Goal: Task Accomplishment & Management: Manage account settings

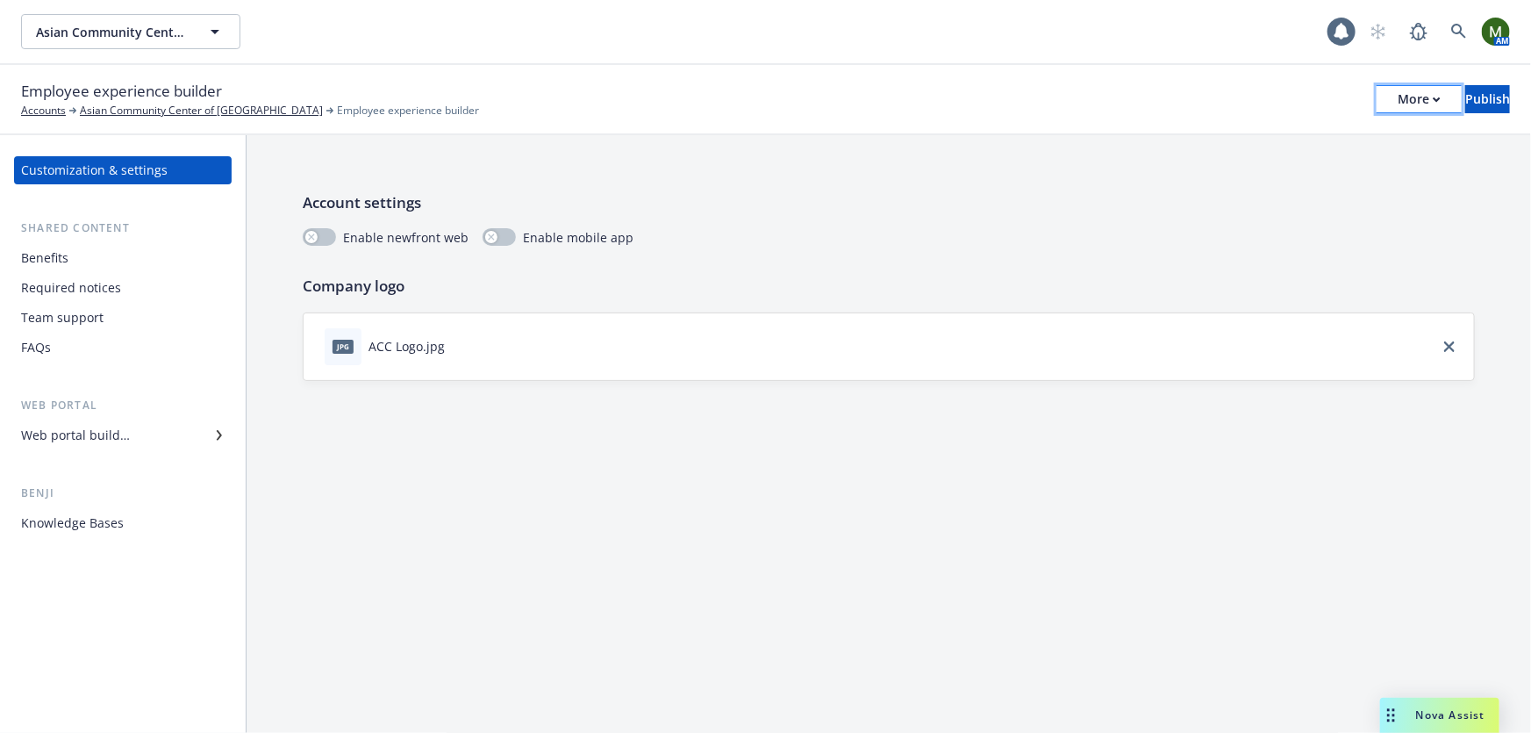
click at [1377, 108] on button "More" at bounding box center [1419, 99] width 85 height 28
click at [101, 254] on div "Benefits" at bounding box center [123, 258] width 204 height 28
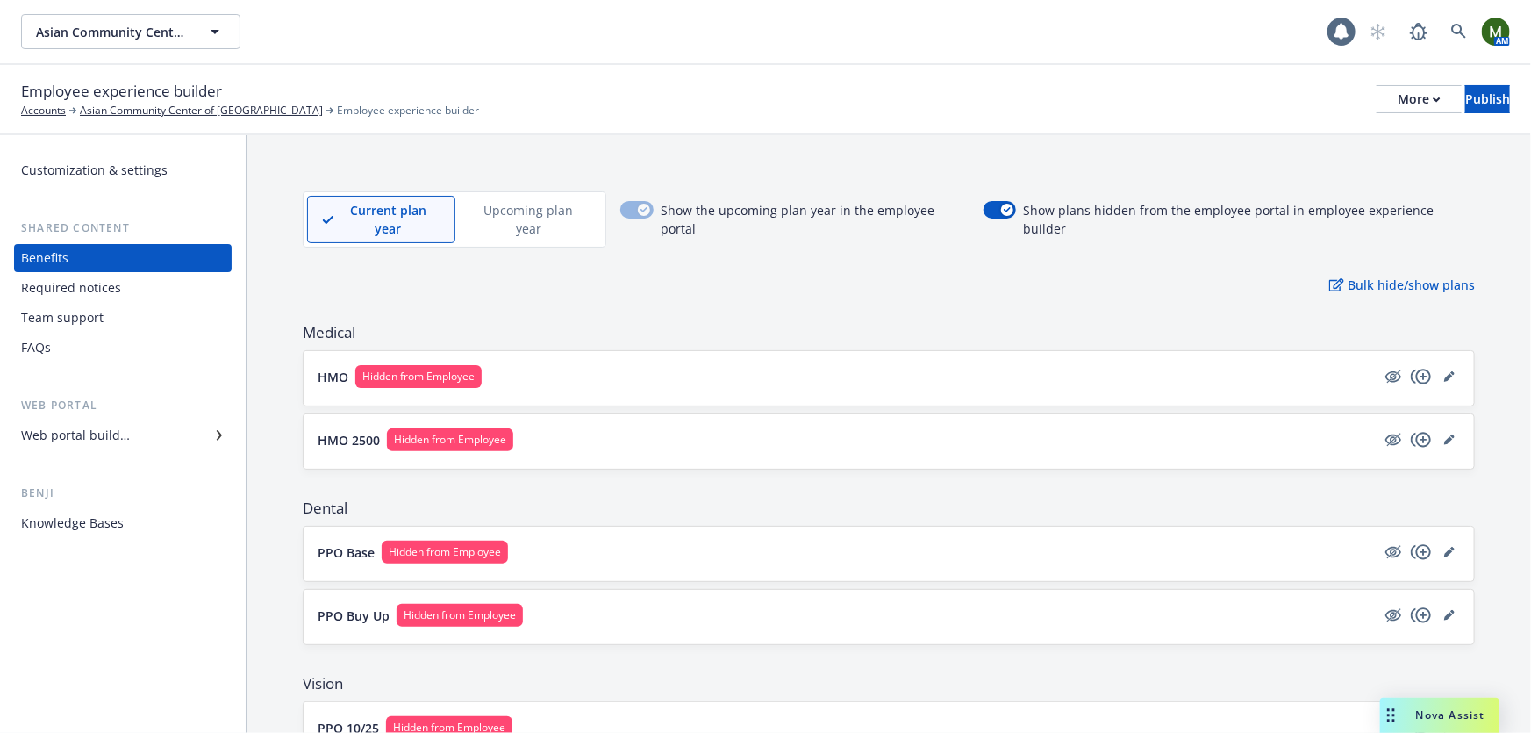
click at [97, 285] on div "Required notices" at bounding box center [71, 288] width 100 height 28
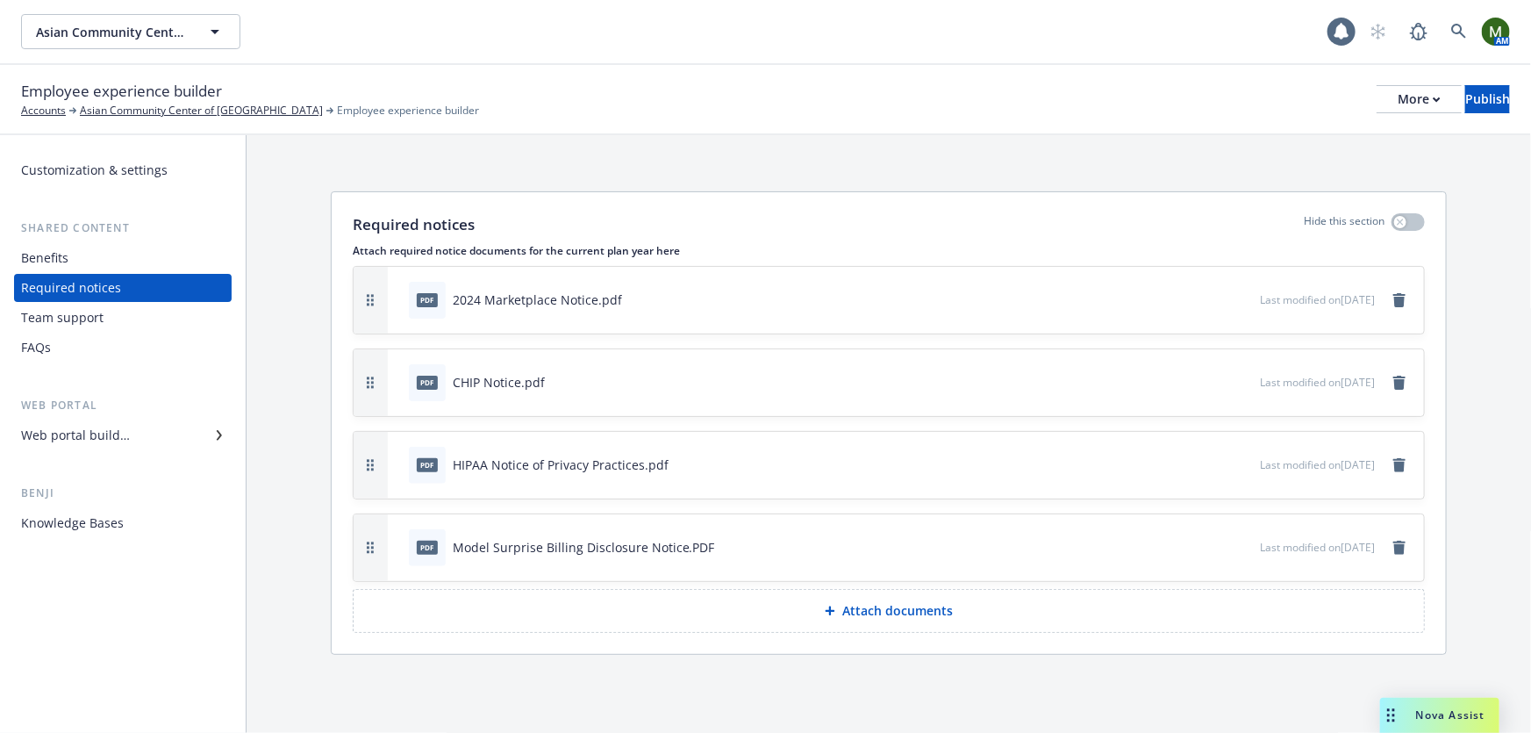
click at [123, 434] on div "Web portal builder" at bounding box center [75, 435] width 109 height 28
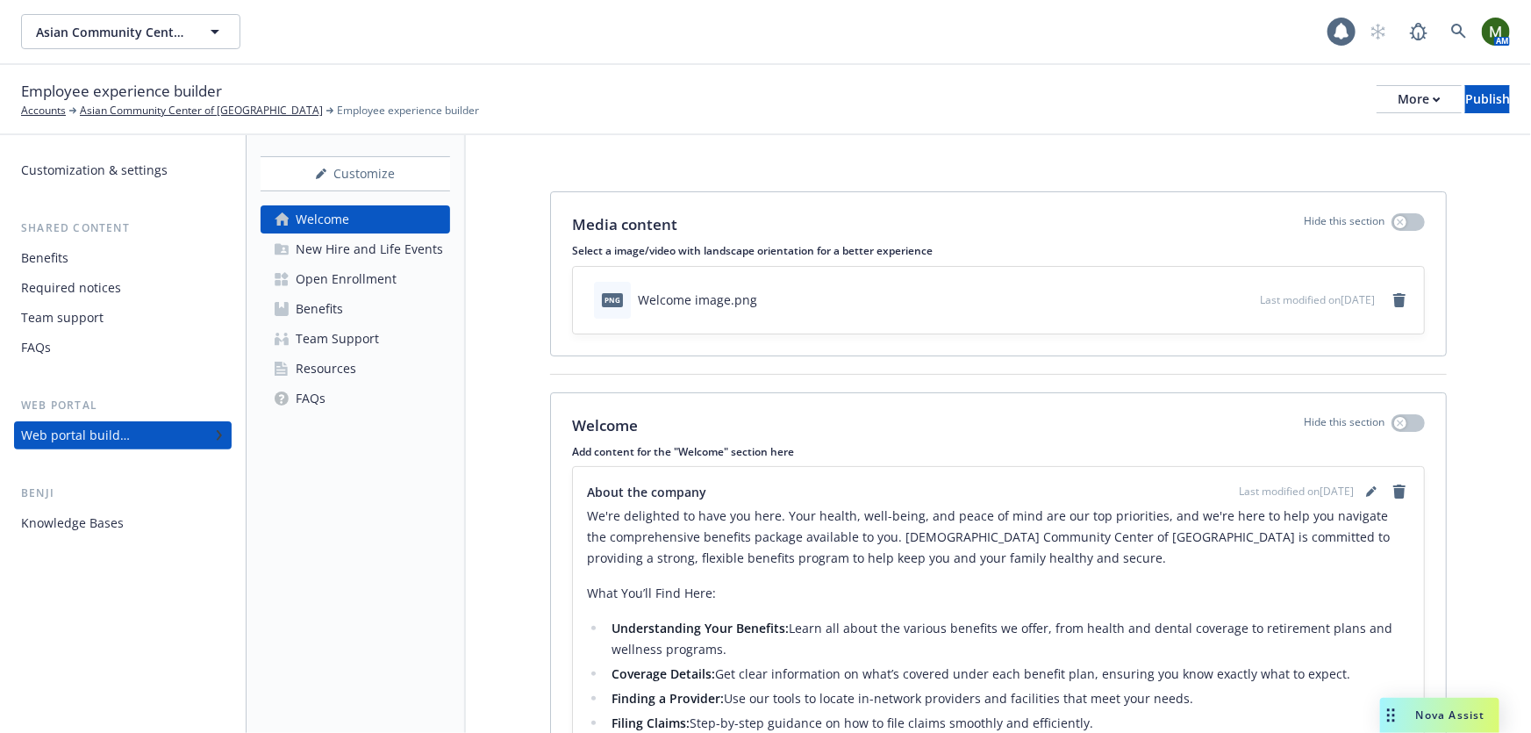
click at [139, 261] on div "Benefits" at bounding box center [123, 258] width 204 height 28
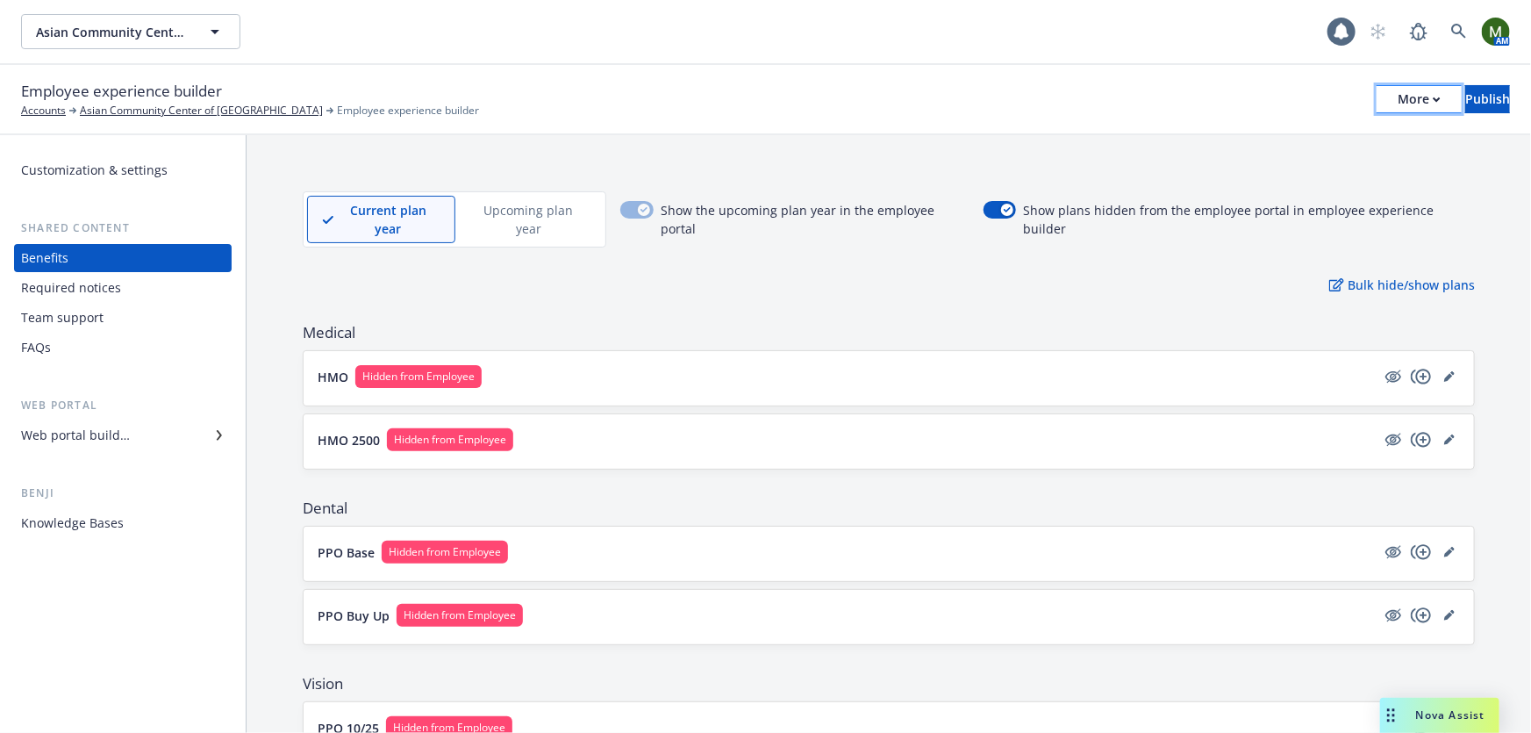
click at [1398, 106] on div "More" at bounding box center [1419, 99] width 43 height 26
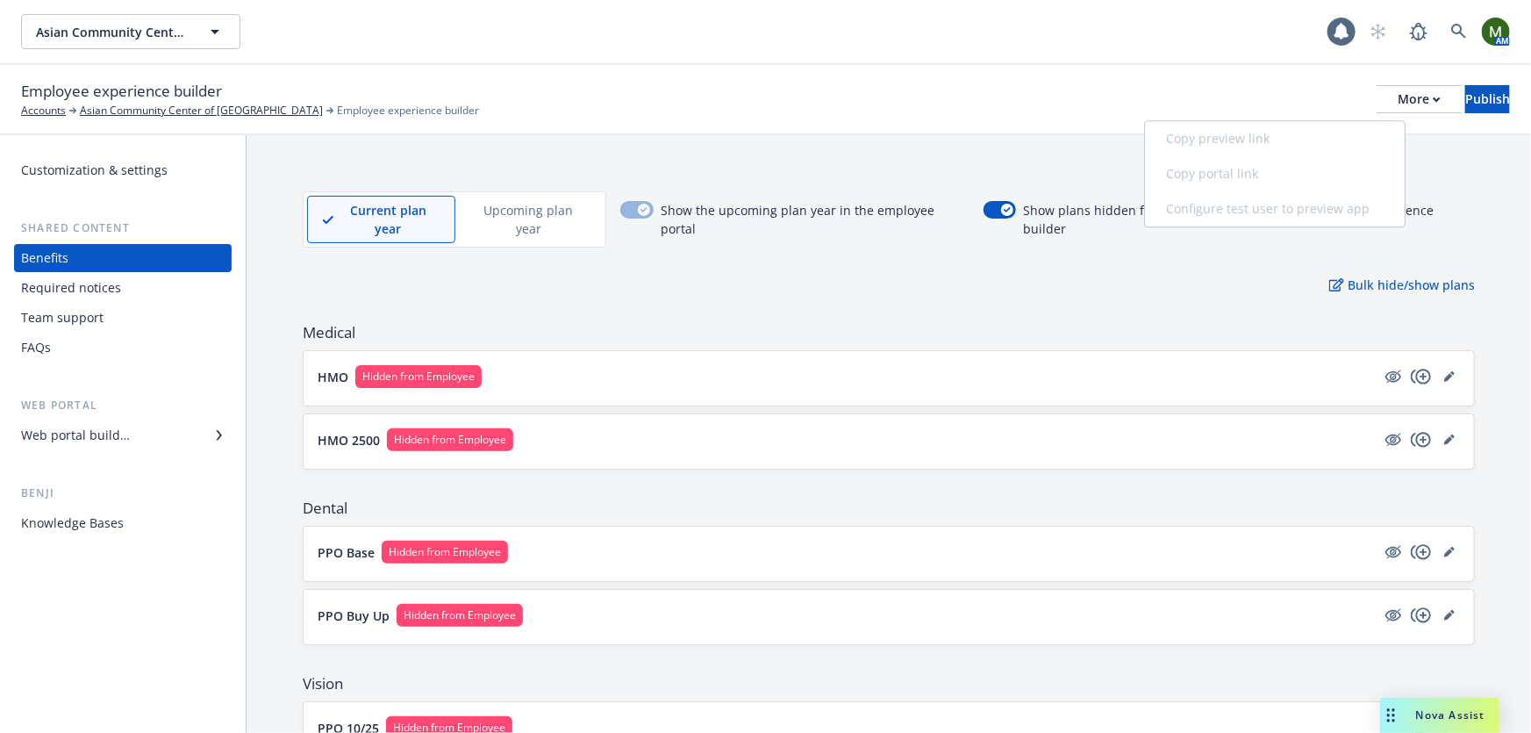
click at [1306, 134] on div "Copy preview link Copy portal link Configure test user to preview app" at bounding box center [1275, 173] width 260 height 105
click at [1222, 98] on div "Employee experience builder Accounts Asian Community Center of Sacramento Emplo…" at bounding box center [765, 99] width 1489 height 39
click at [505, 210] on p "Upcoming plan year" at bounding box center [528, 219] width 117 height 37
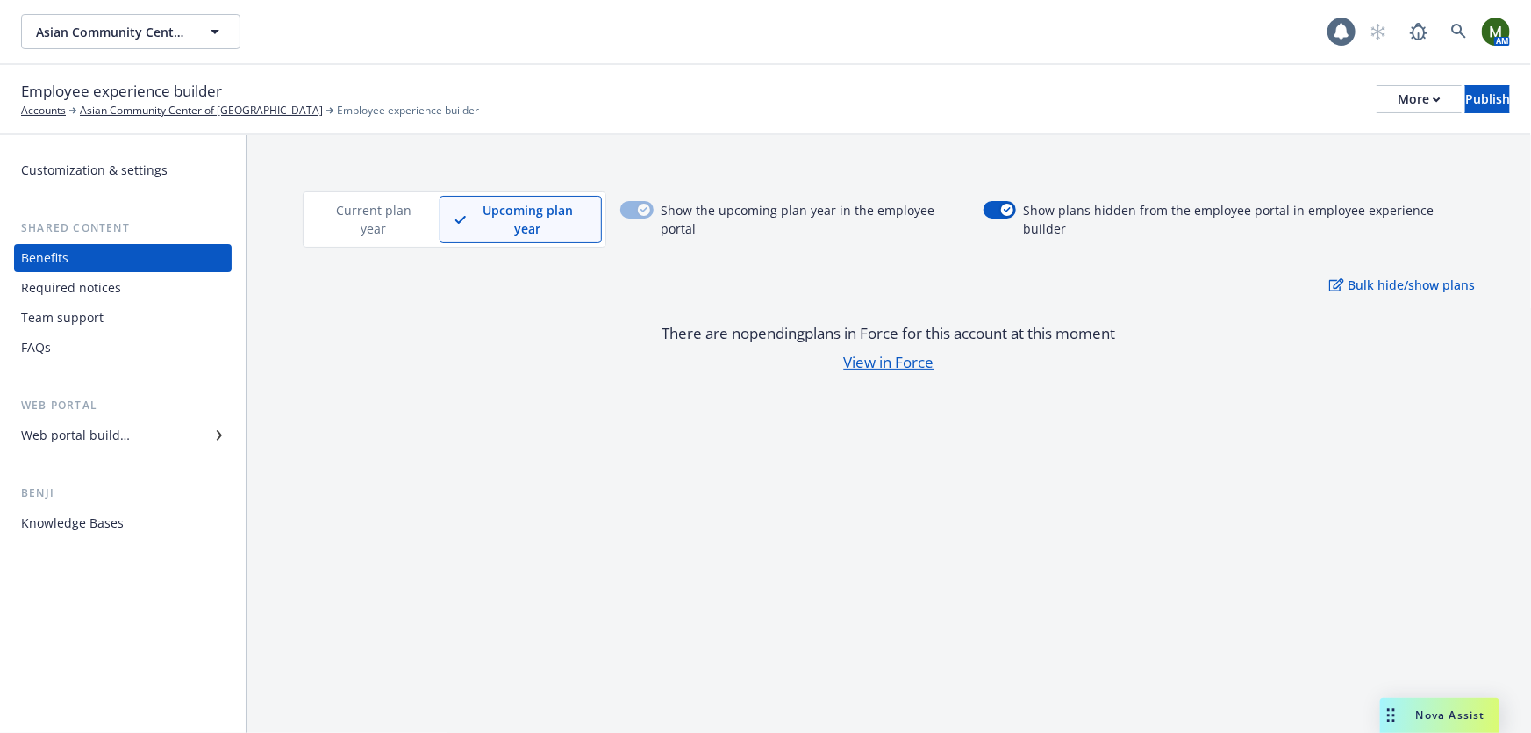
click at [426, 215] on div "Current plan year" at bounding box center [373, 219] width 132 height 47
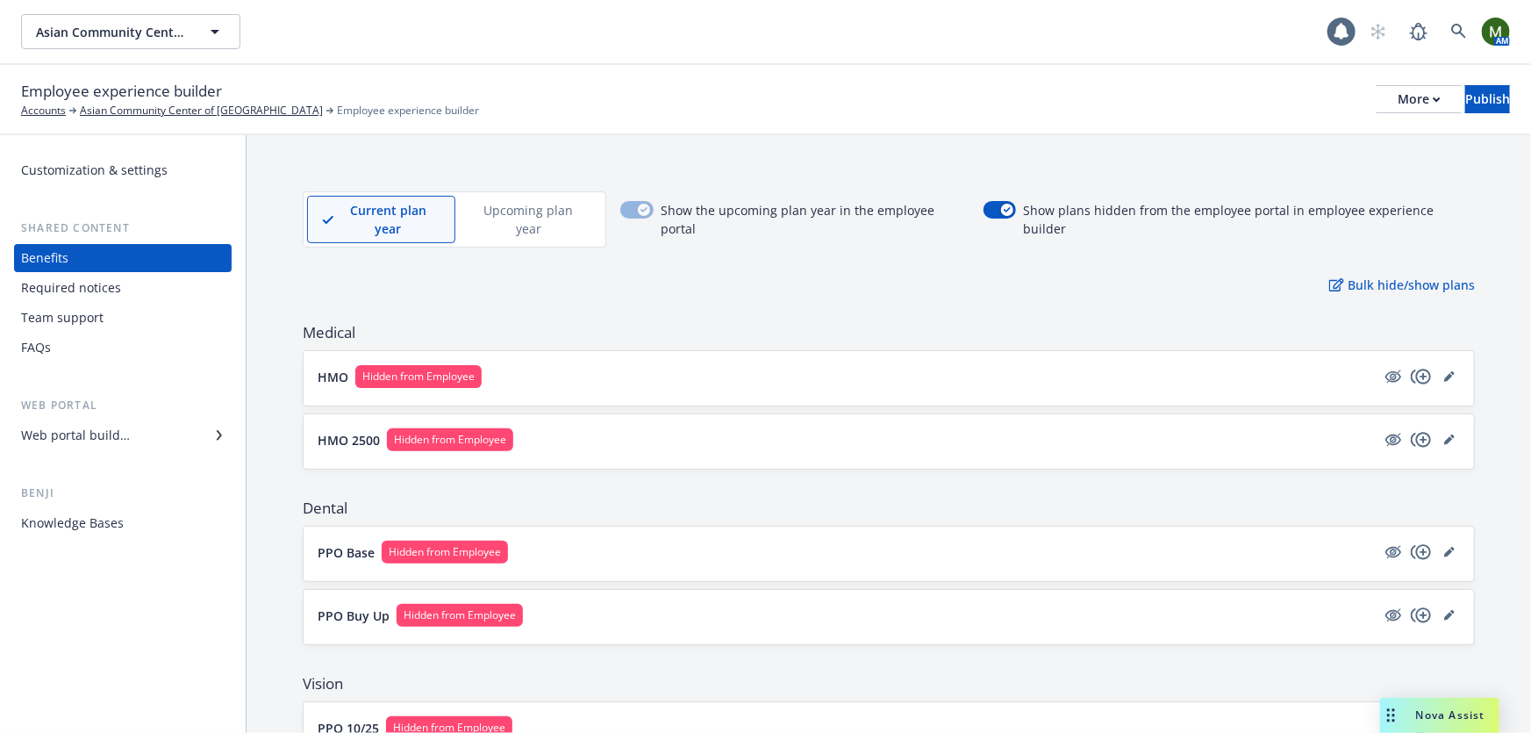
click at [117, 171] on div "Customization & settings" at bounding box center [94, 170] width 147 height 28
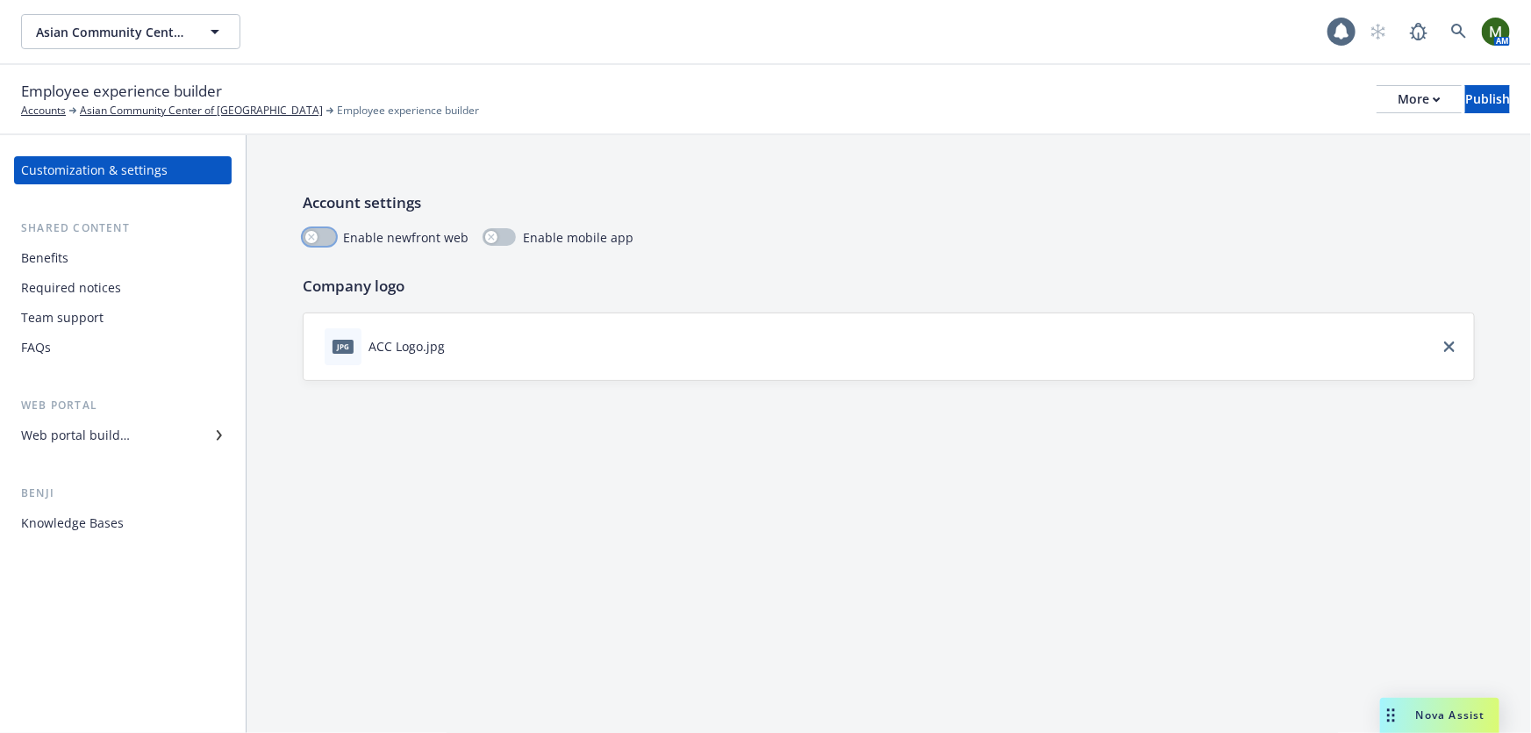
click at [323, 234] on button "button" at bounding box center [319, 237] width 33 height 18
click at [1398, 92] on div "More" at bounding box center [1419, 99] width 43 height 26
click at [1242, 101] on div "Employee experience builder Accounts Asian Community Center of Sacramento Emplo…" at bounding box center [765, 99] width 1489 height 39
click at [104, 262] on div "Benefits" at bounding box center [123, 258] width 204 height 28
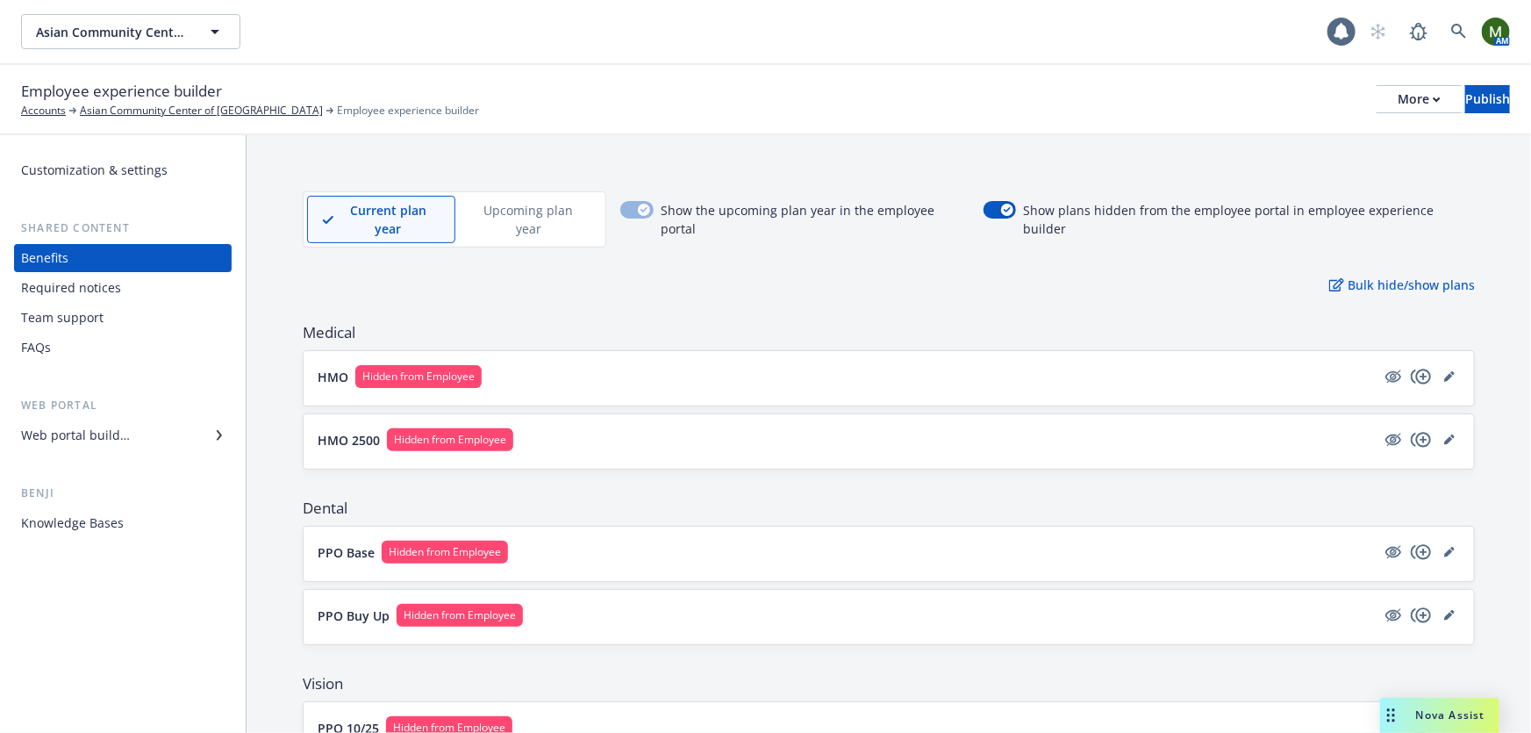
click at [126, 174] on div "Customization & settings" at bounding box center [94, 170] width 147 height 28
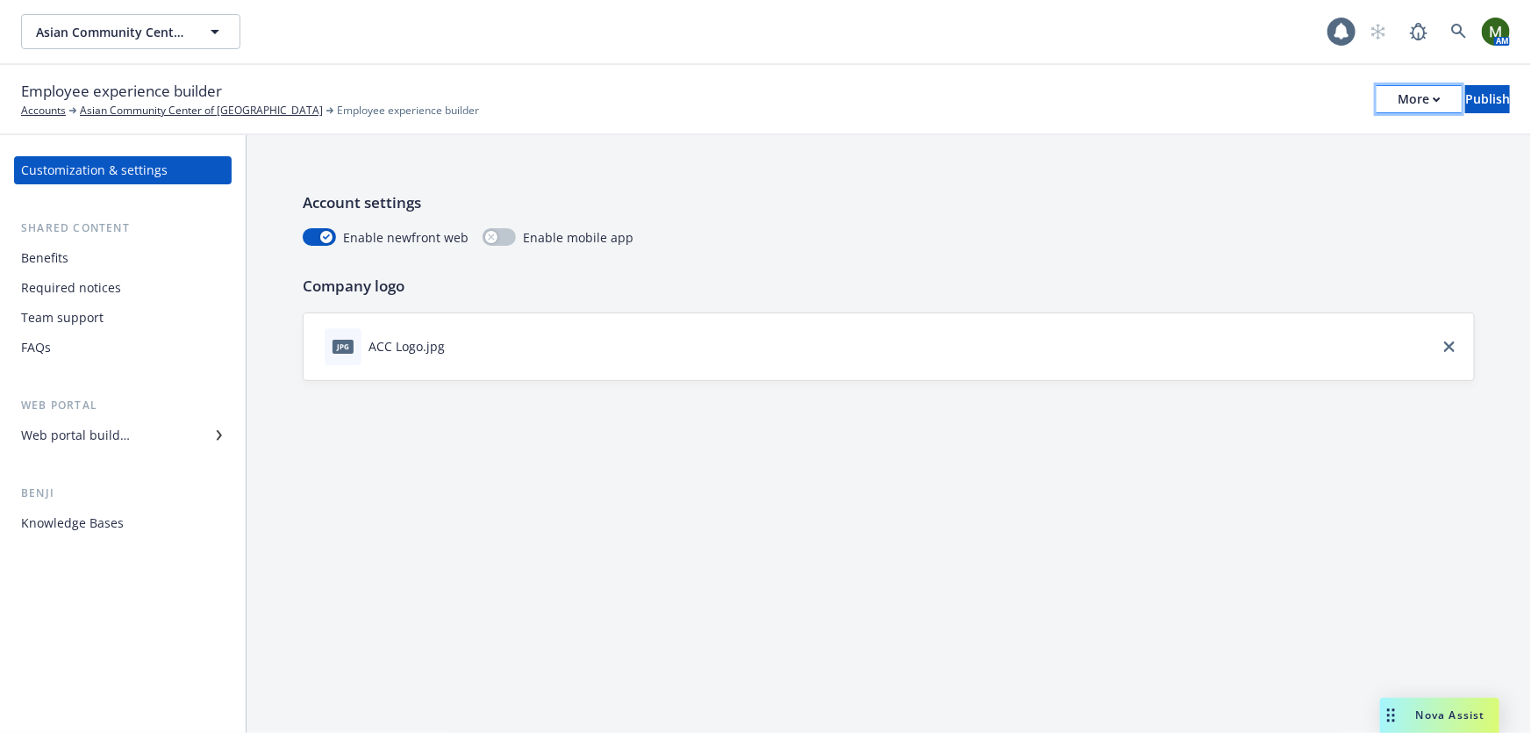
click at [1398, 100] on div "More" at bounding box center [1419, 99] width 43 height 26
click at [1398, 88] on div "More" at bounding box center [1419, 99] width 43 height 26
click at [1282, 134] on div "Copy preview link Copy portal link Configure test user to preview app" at bounding box center [1275, 173] width 260 height 105
click at [1471, 104] on div "Publish" at bounding box center [1487, 99] width 45 height 26
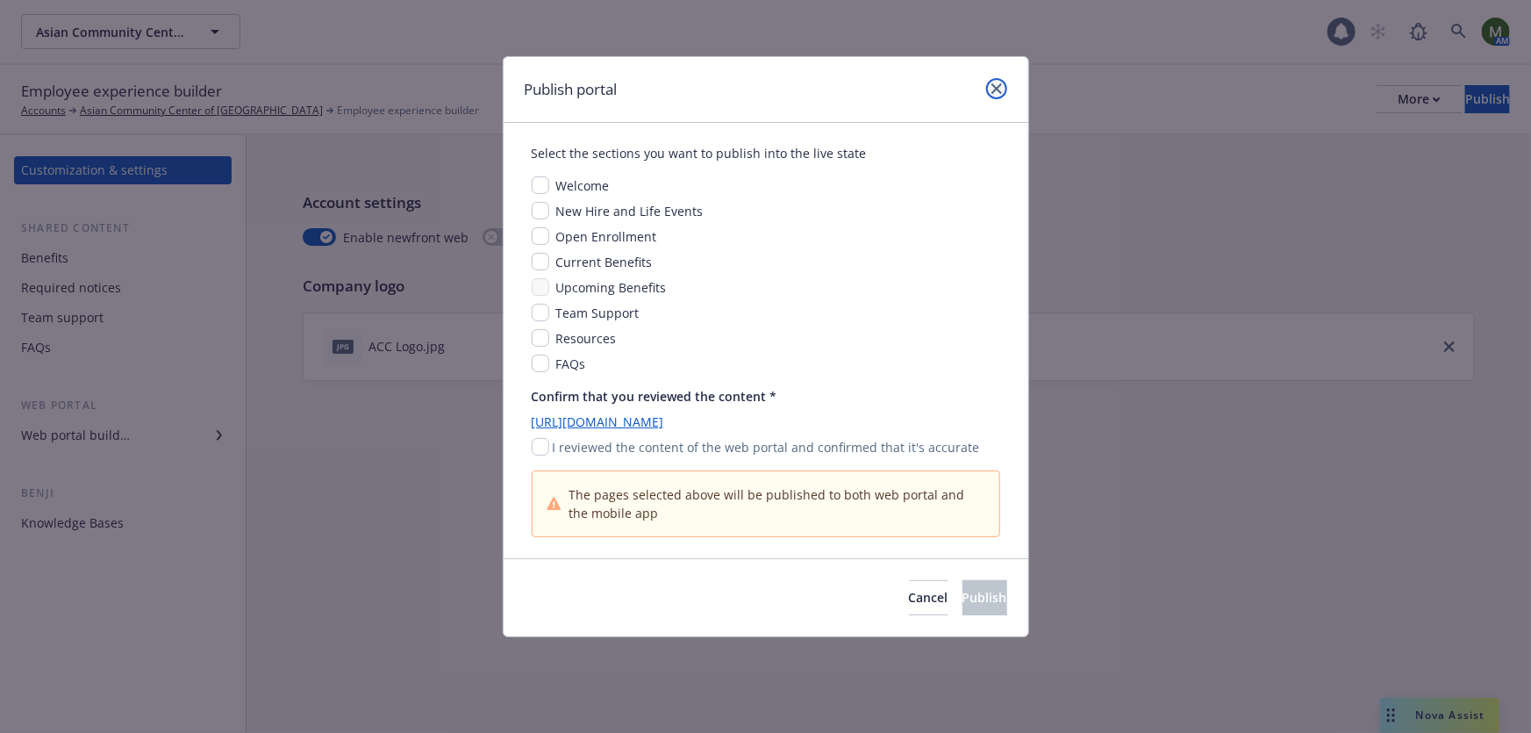
click at [998, 83] on icon "close" at bounding box center [996, 88] width 11 height 11
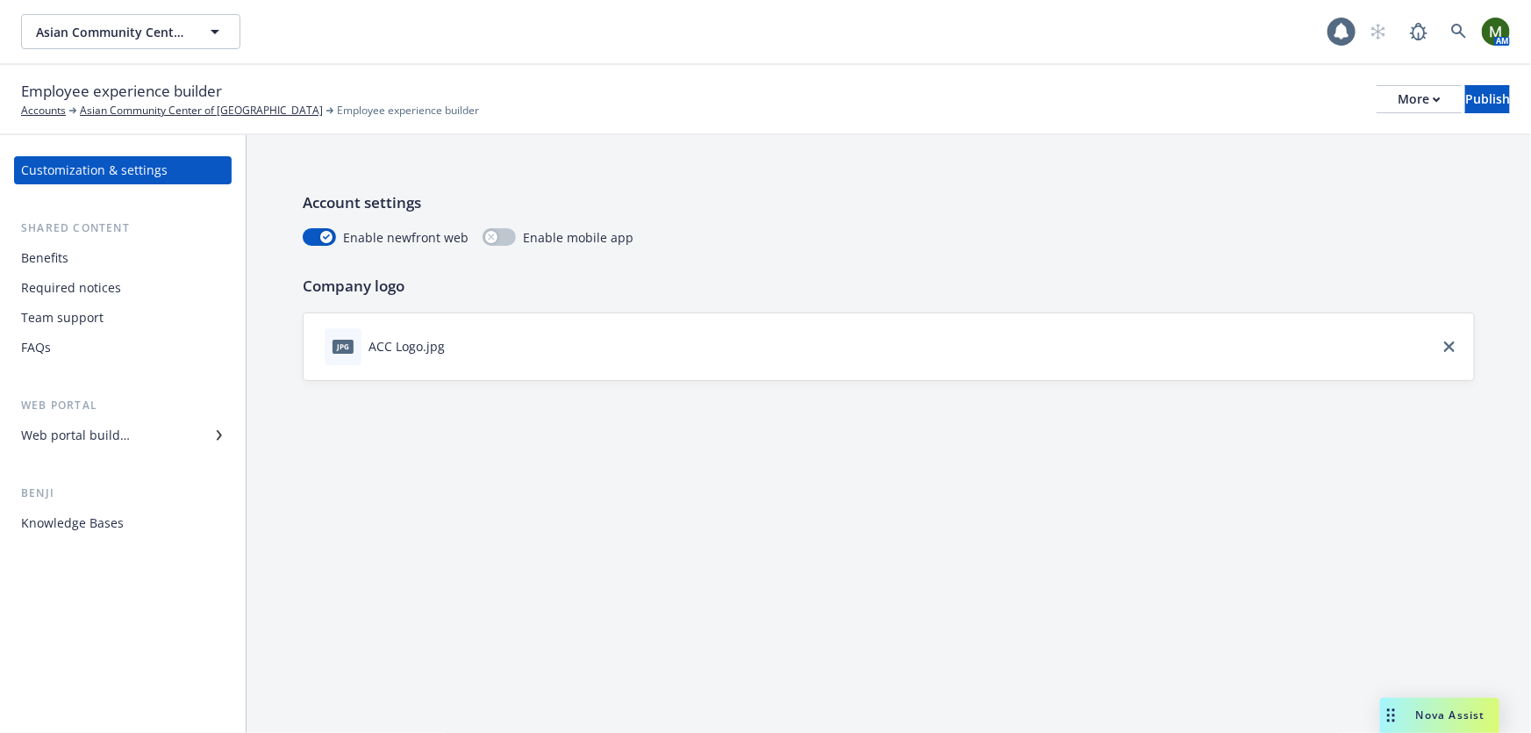
click at [65, 253] on div "Benefits" at bounding box center [44, 258] width 47 height 28
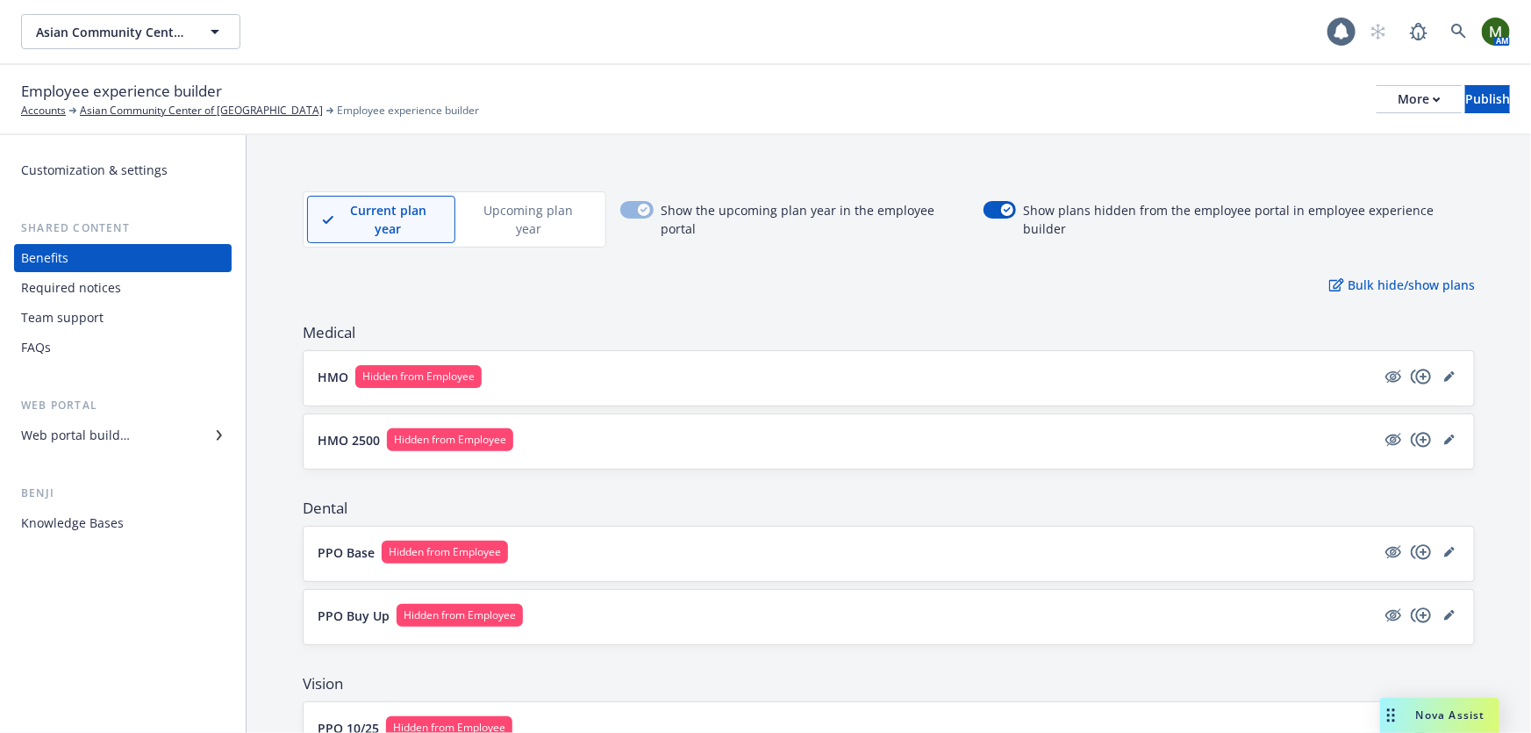
click at [111, 283] on div "Required notices" at bounding box center [71, 288] width 100 height 28
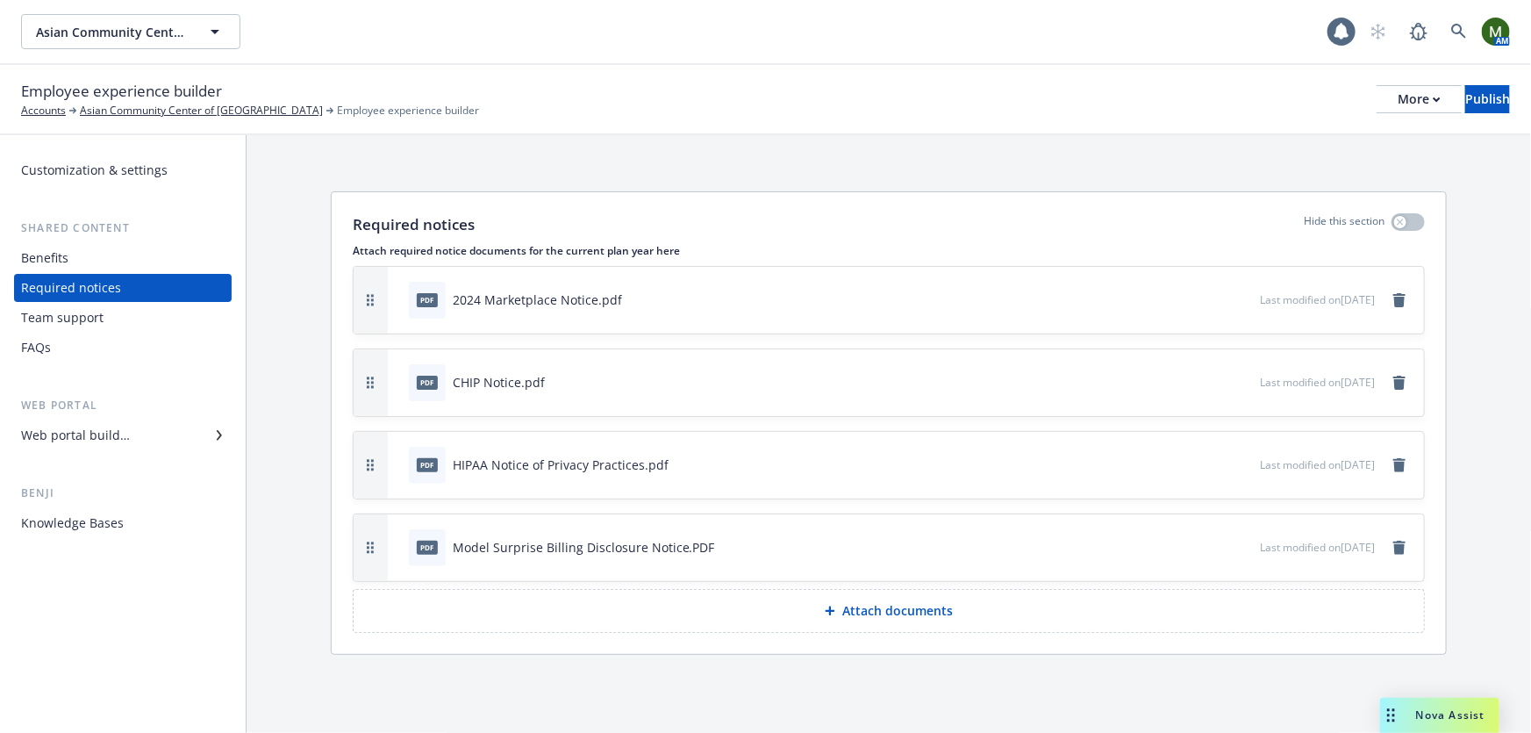
click at [91, 316] on div "Team support" at bounding box center [62, 318] width 82 height 28
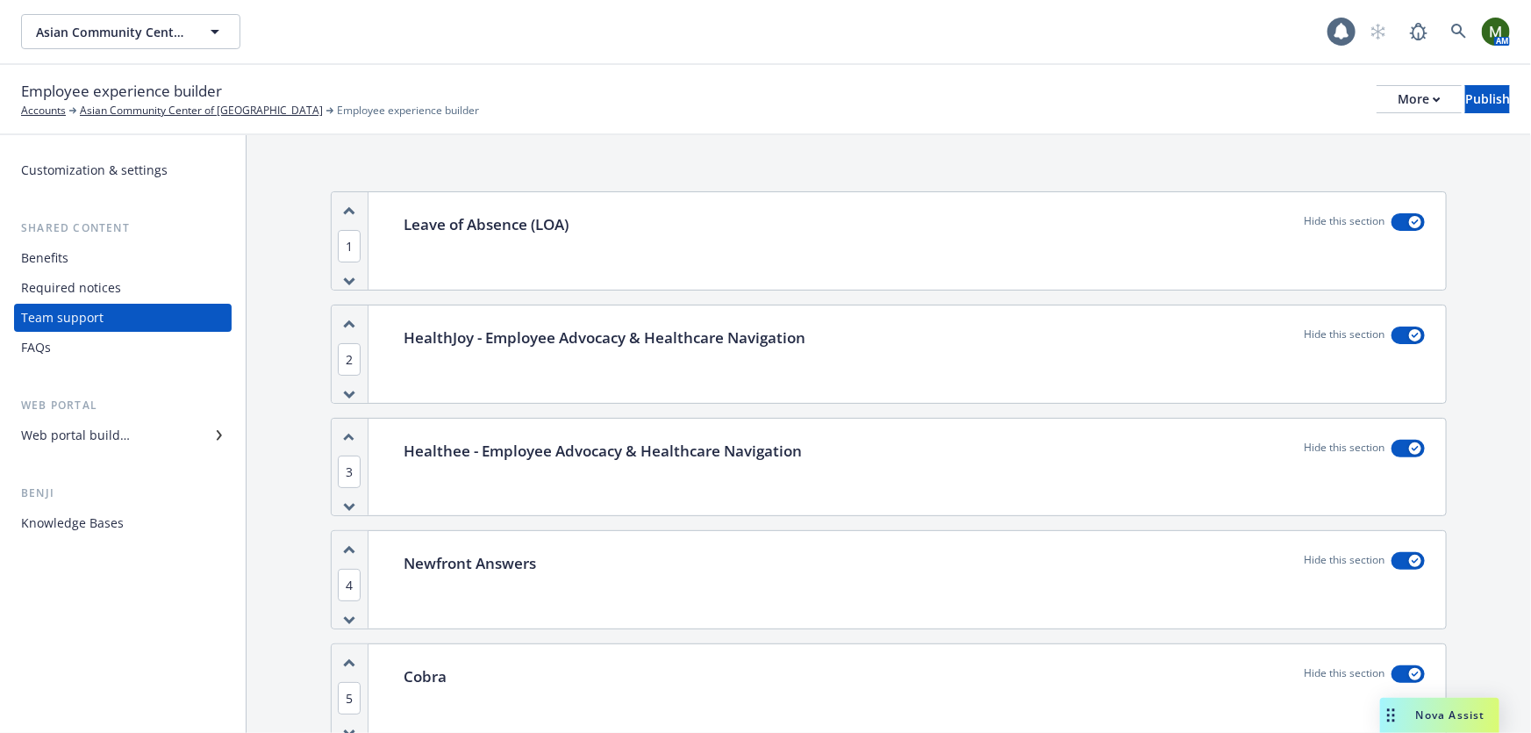
click at [98, 433] on div "Web portal builder" at bounding box center [75, 435] width 109 height 28
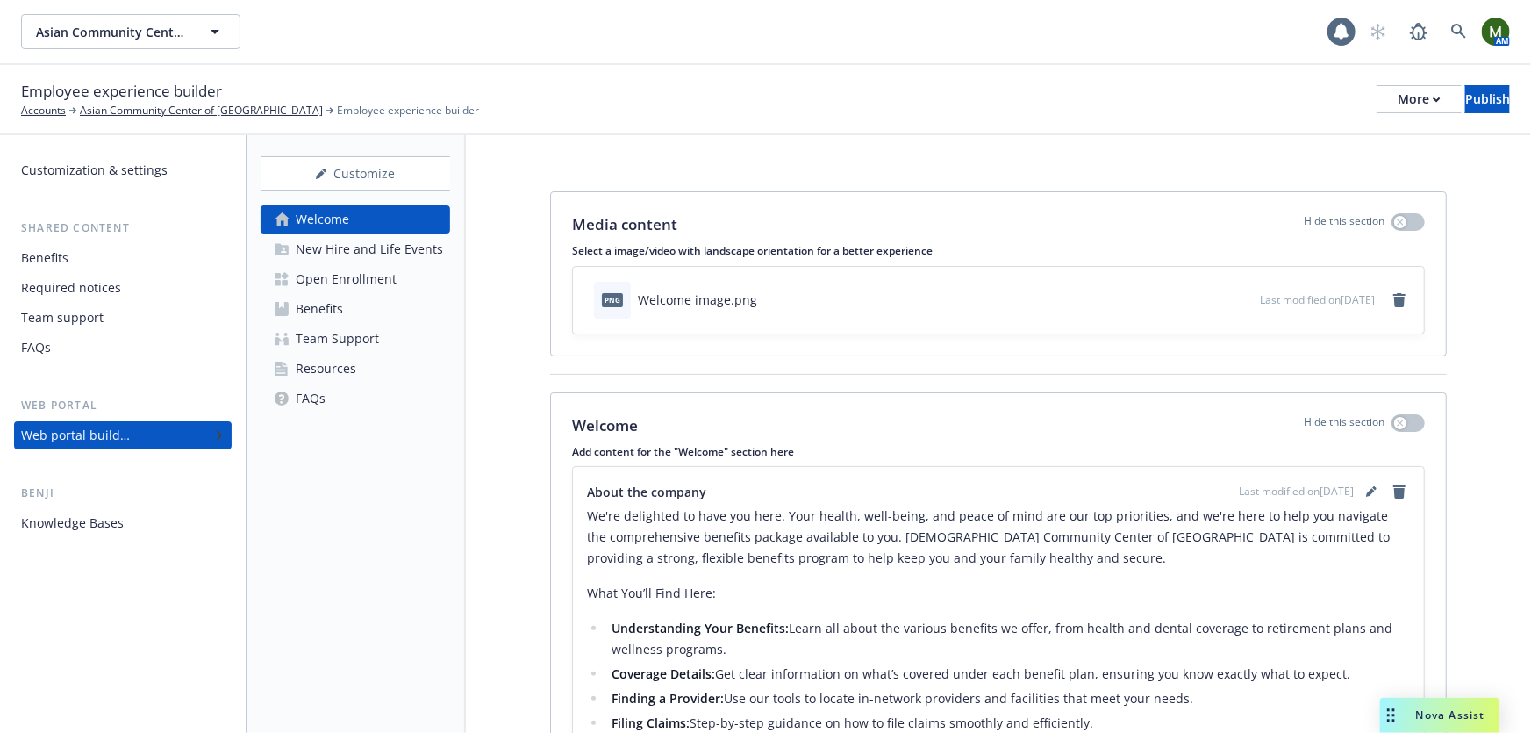
click at [384, 246] on div "New Hire and Life Events" at bounding box center [369, 249] width 147 height 28
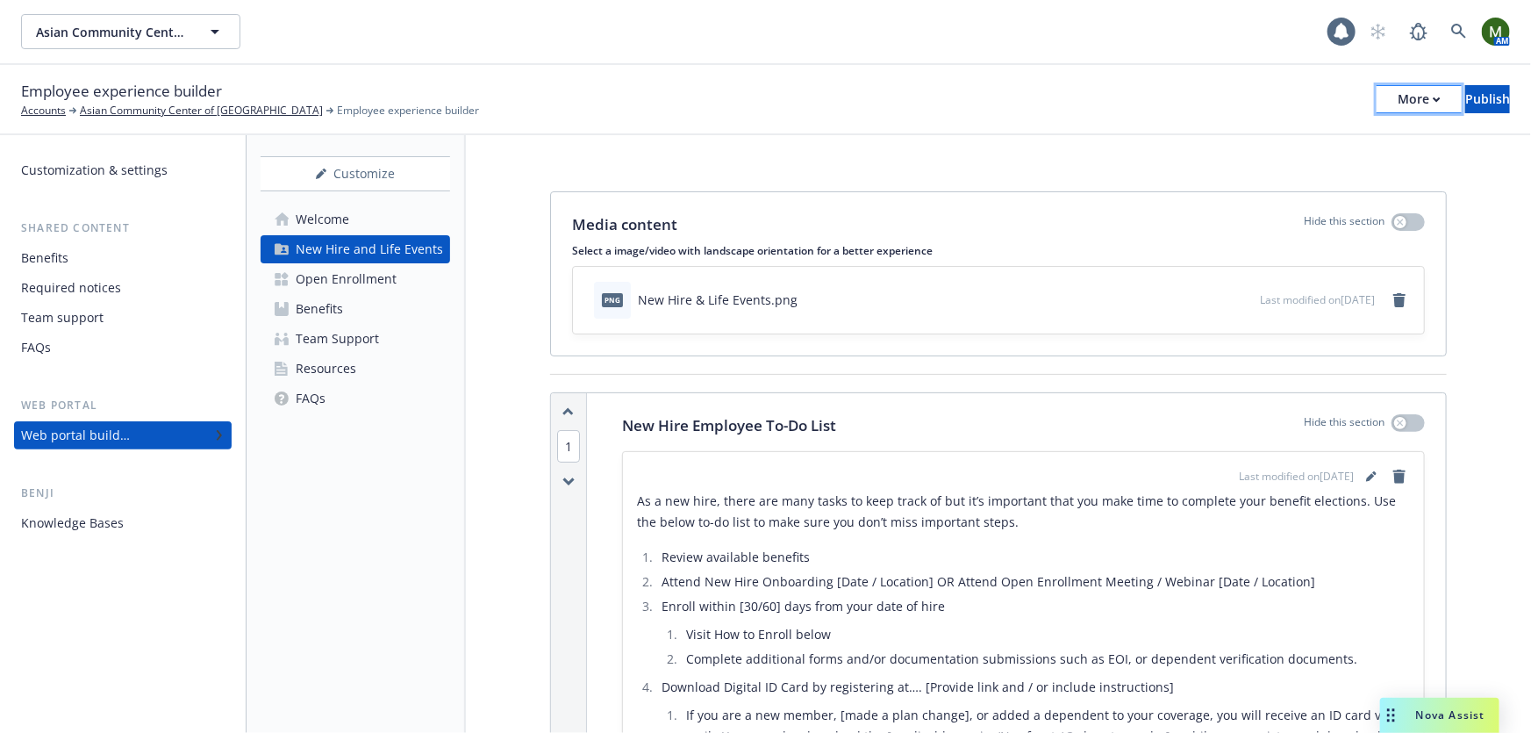
click at [1386, 104] on button "More" at bounding box center [1419, 99] width 85 height 28
click at [1315, 128] on div "Copy preview link Copy portal link Configure test user to preview app" at bounding box center [1275, 173] width 260 height 105
click at [1169, 96] on div "Employee experience builder Accounts Asian Community Center of Sacramento Emplo…" at bounding box center [765, 99] width 1489 height 39
click at [153, 168] on div "Customization & settings" at bounding box center [94, 170] width 147 height 28
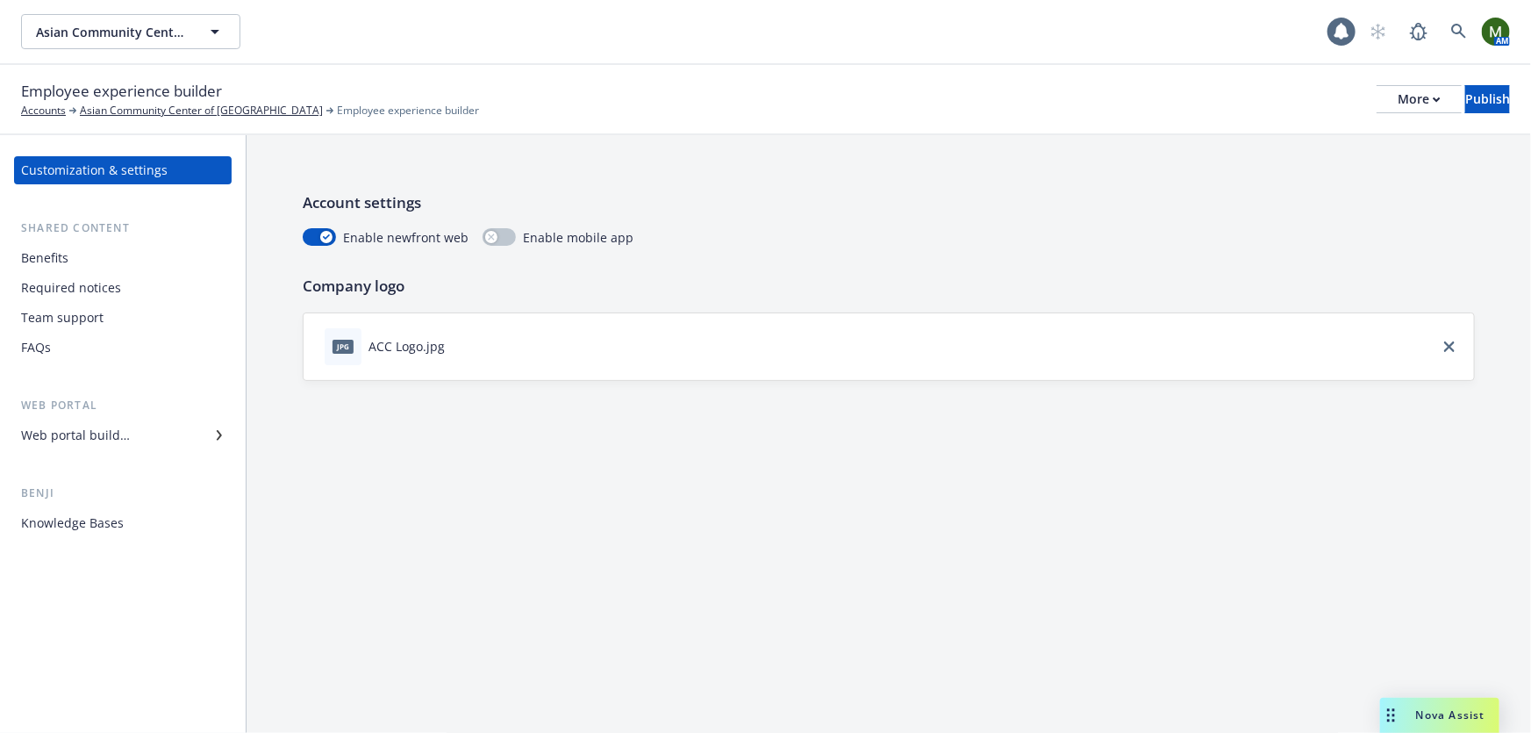
click at [96, 261] on div "Benefits" at bounding box center [123, 258] width 204 height 28
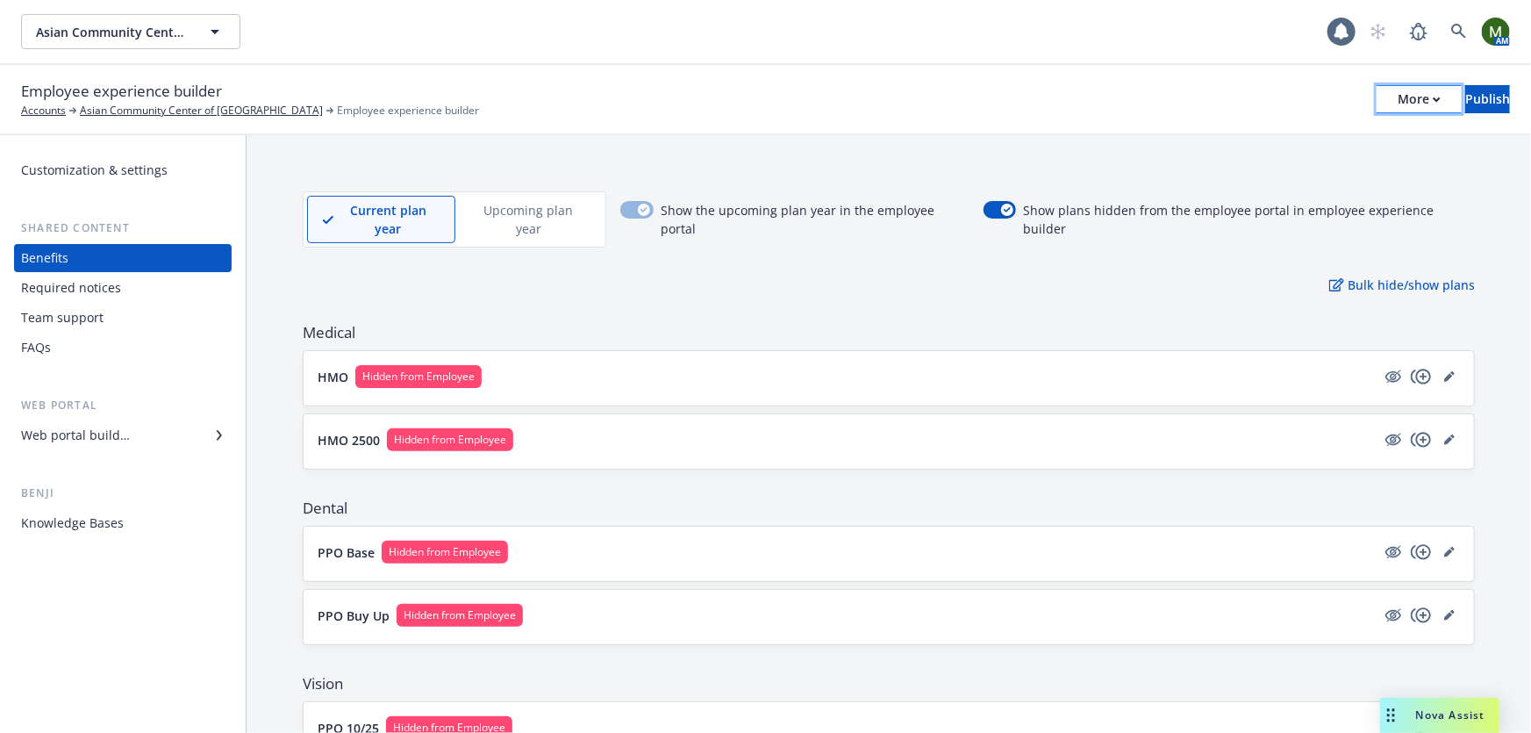
click at [1433, 97] on icon "button" at bounding box center [1437, 100] width 8 height 6
click at [1204, 88] on div "Employee experience builder Accounts Asian Community Center of Sacramento Emplo…" at bounding box center [765, 99] width 1489 height 39
click at [147, 175] on div "Customization & settings" at bounding box center [94, 170] width 147 height 28
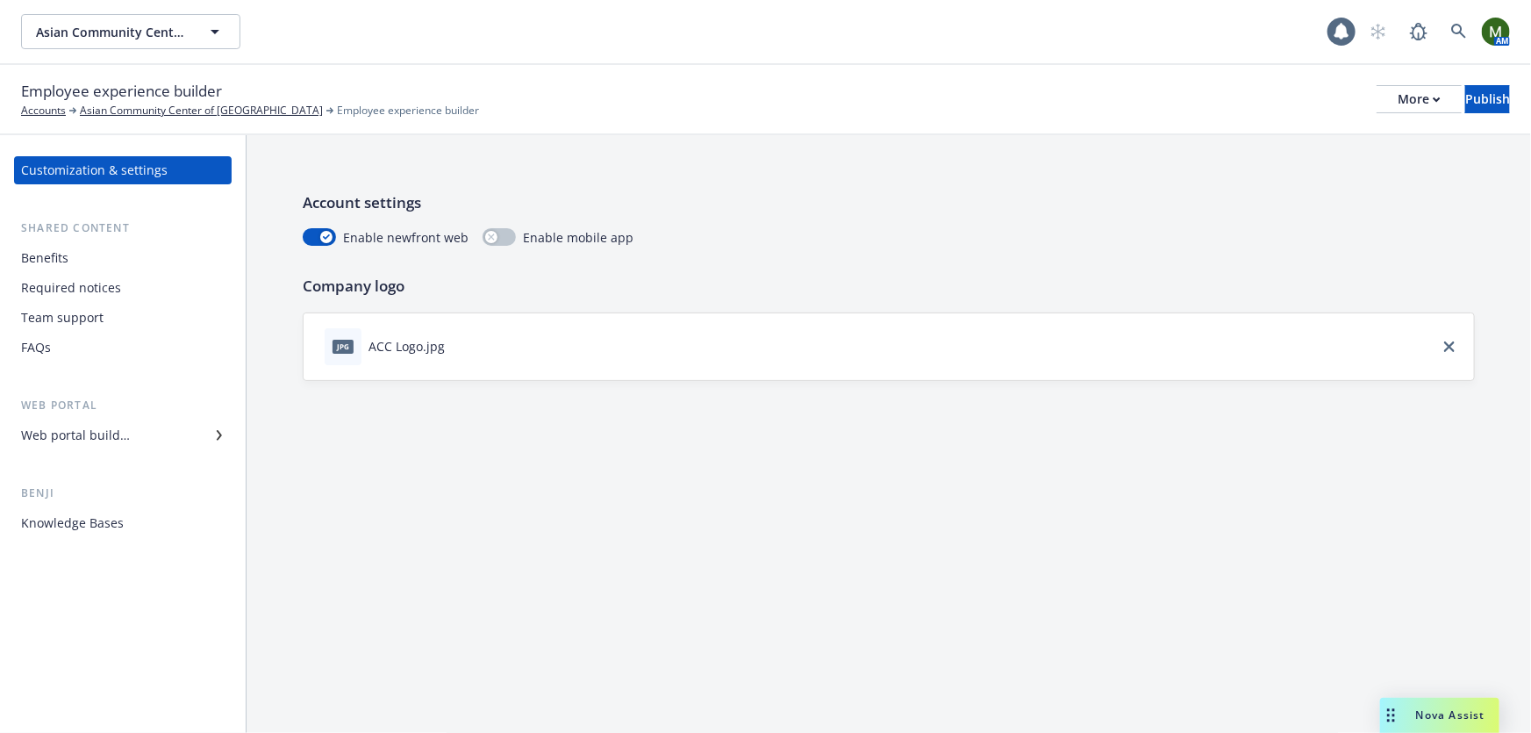
click at [91, 265] on div "Benefits" at bounding box center [123, 258] width 204 height 28
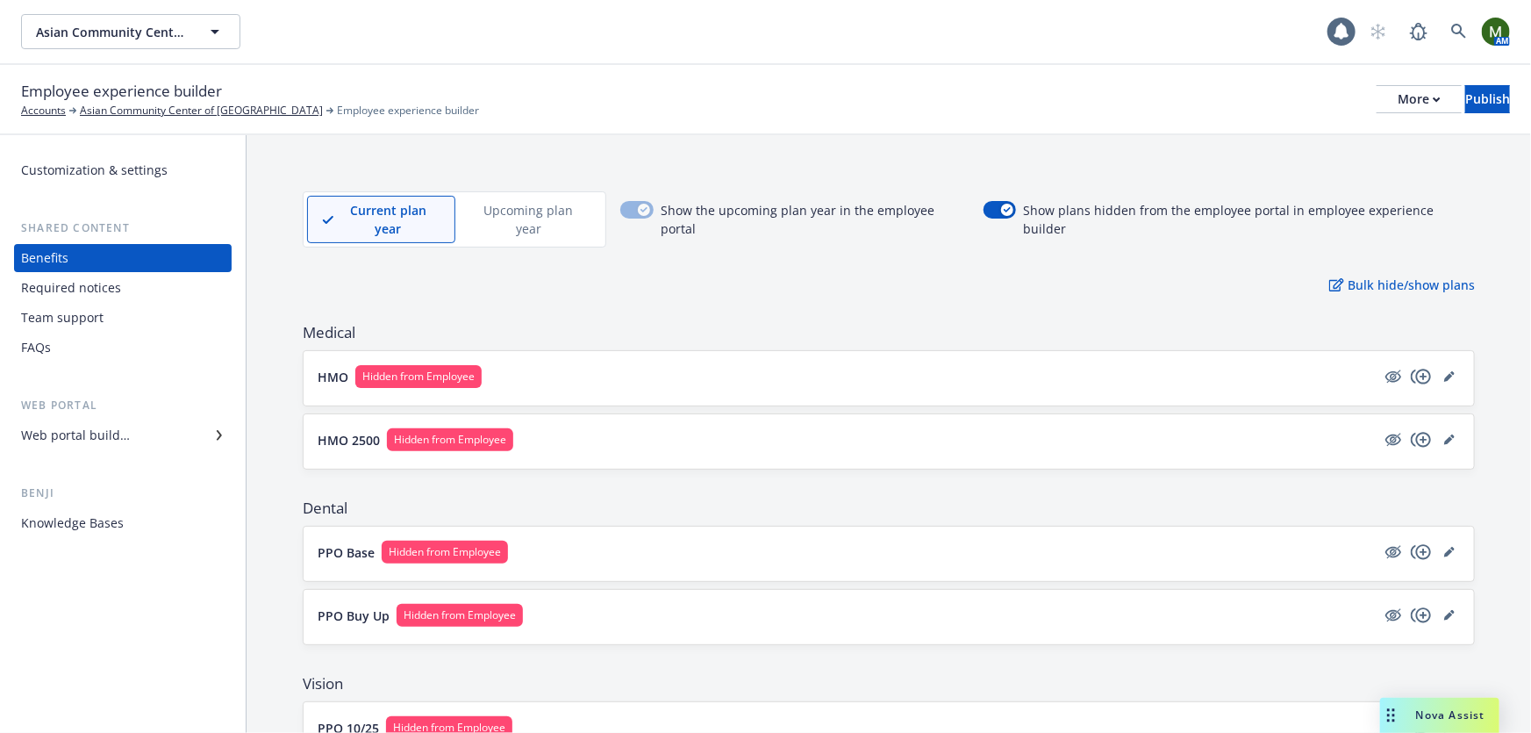
click at [132, 443] on div "Web portal builder" at bounding box center [123, 435] width 204 height 28
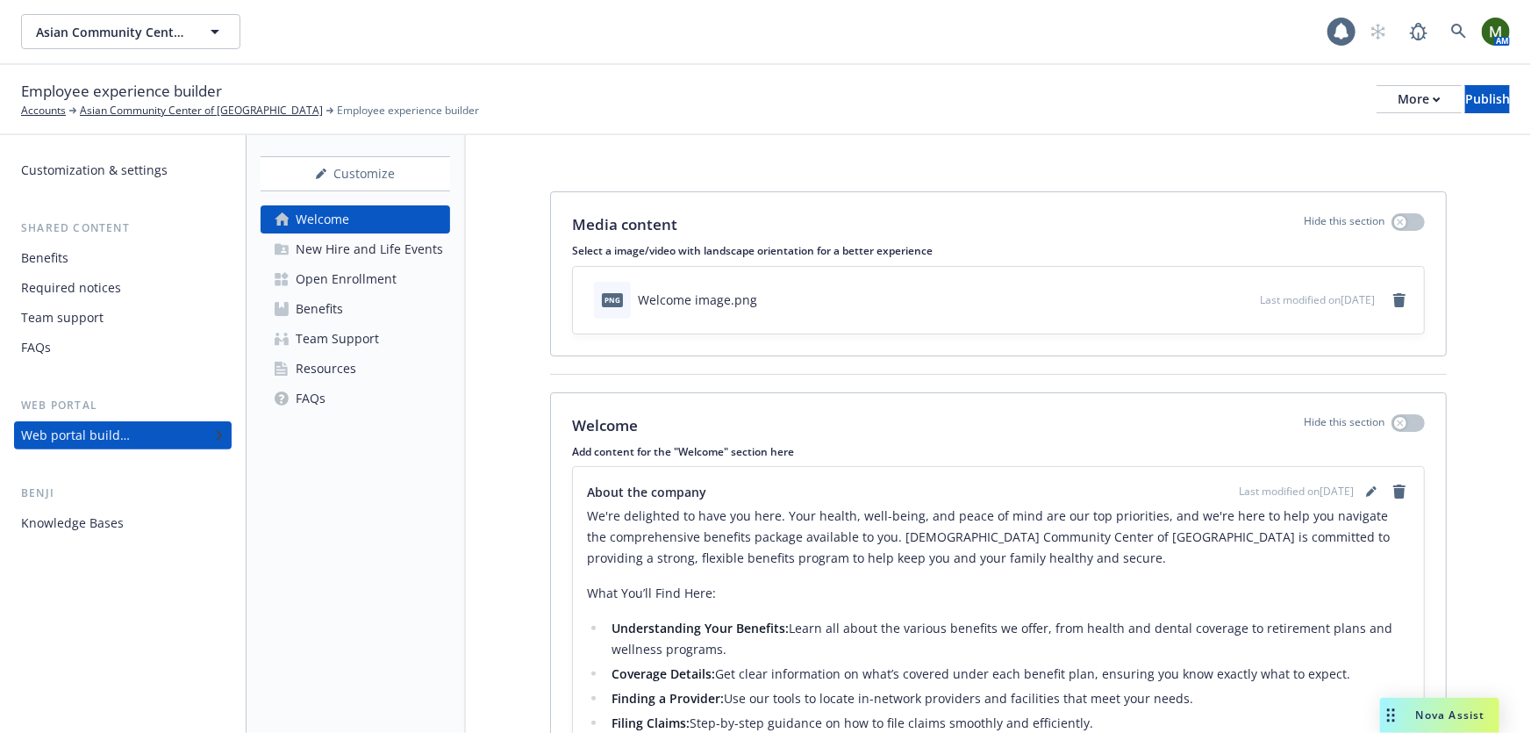
click at [364, 272] on div "Open Enrollment" at bounding box center [346, 279] width 101 height 28
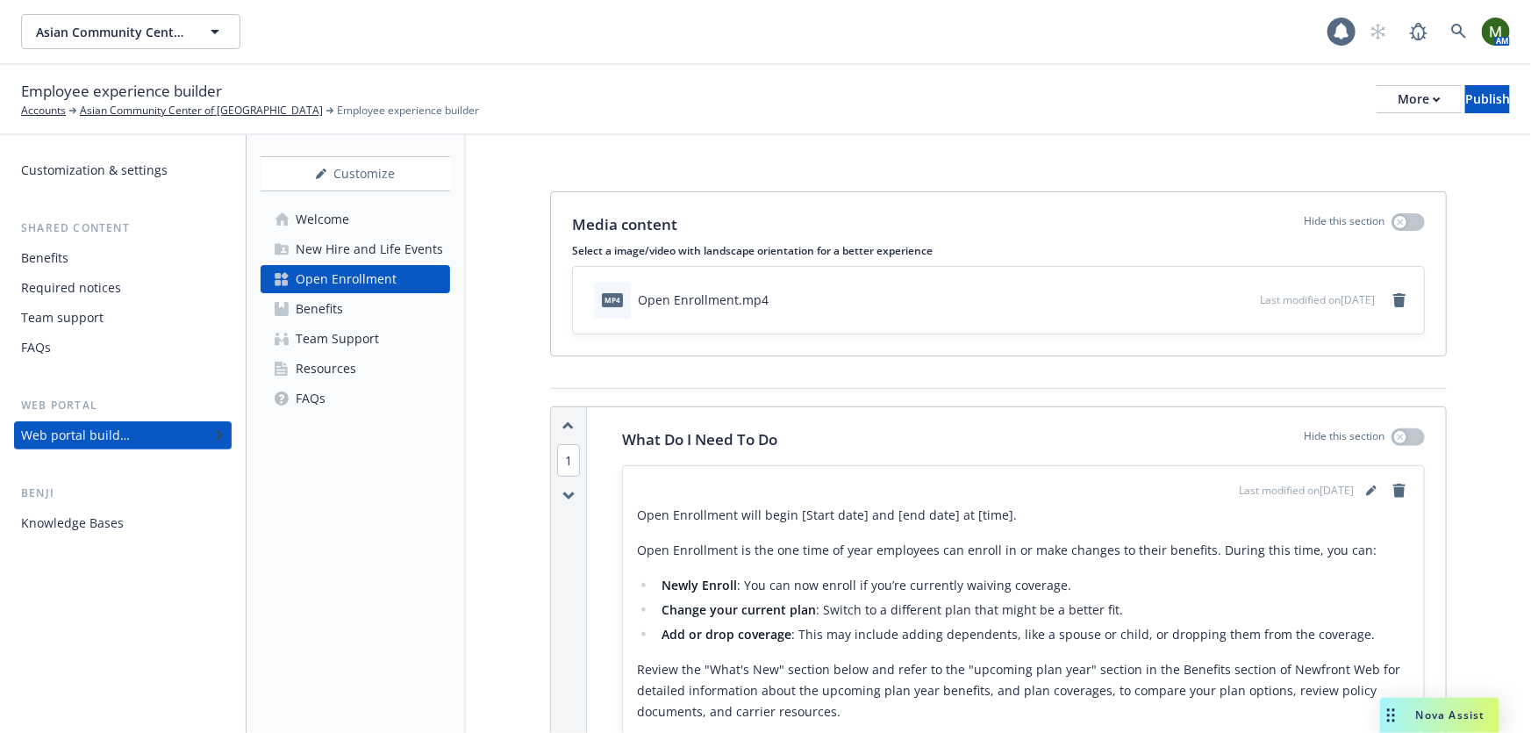
click at [374, 248] on div "New Hire and Life Events" at bounding box center [369, 249] width 147 height 28
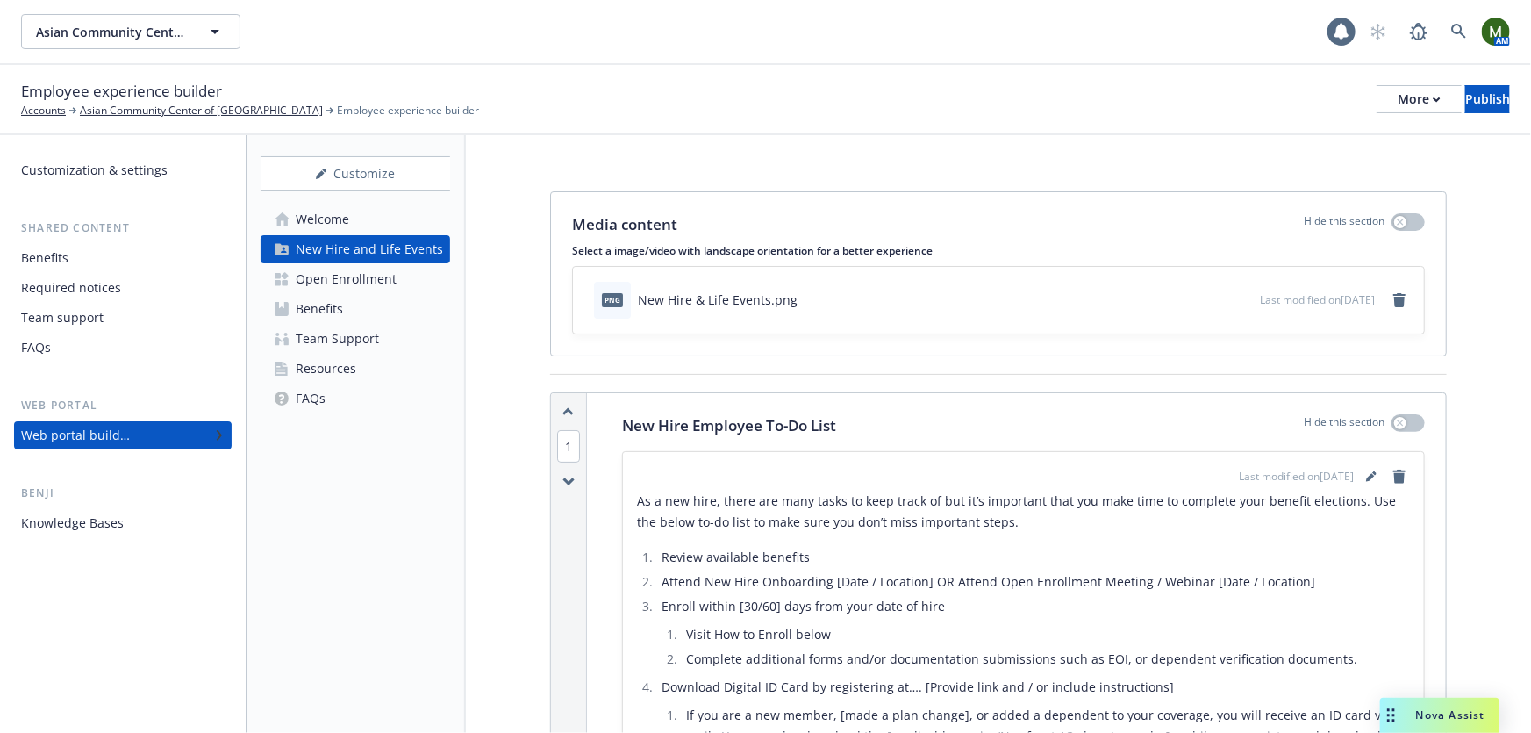
click at [118, 192] on div "Customization & settings Shared content Benefits Required notices Team support …" at bounding box center [123, 346] width 218 height 381
click at [142, 168] on div "Customization & settings" at bounding box center [94, 170] width 147 height 28
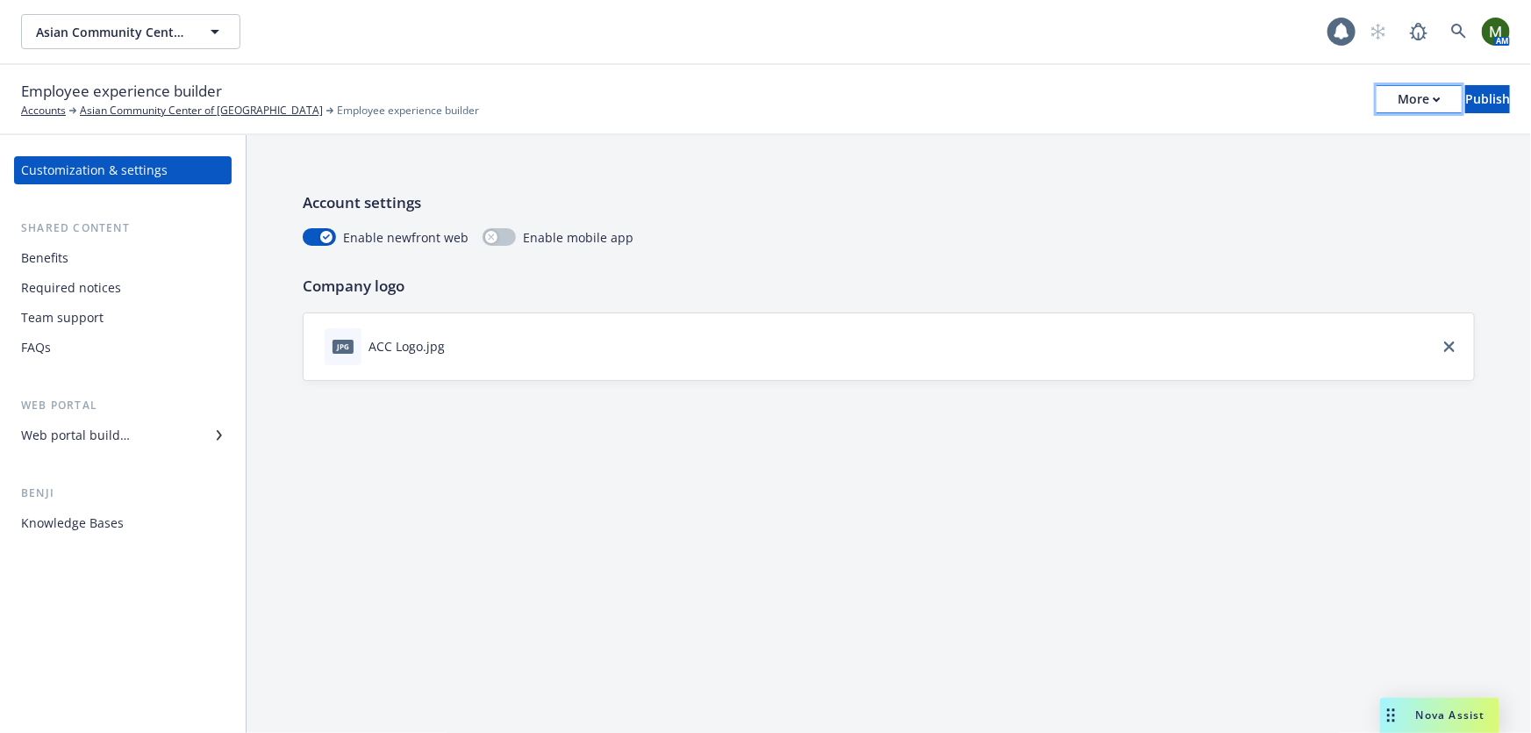
click at [1377, 89] on button "More" at bounding box center [1419, 99] width 85 height 28
click at [1284, 142] on div "Copy preview link Copy portal link Configure test user to preview app" at bounding box center [1275, 173] width 260 height 105
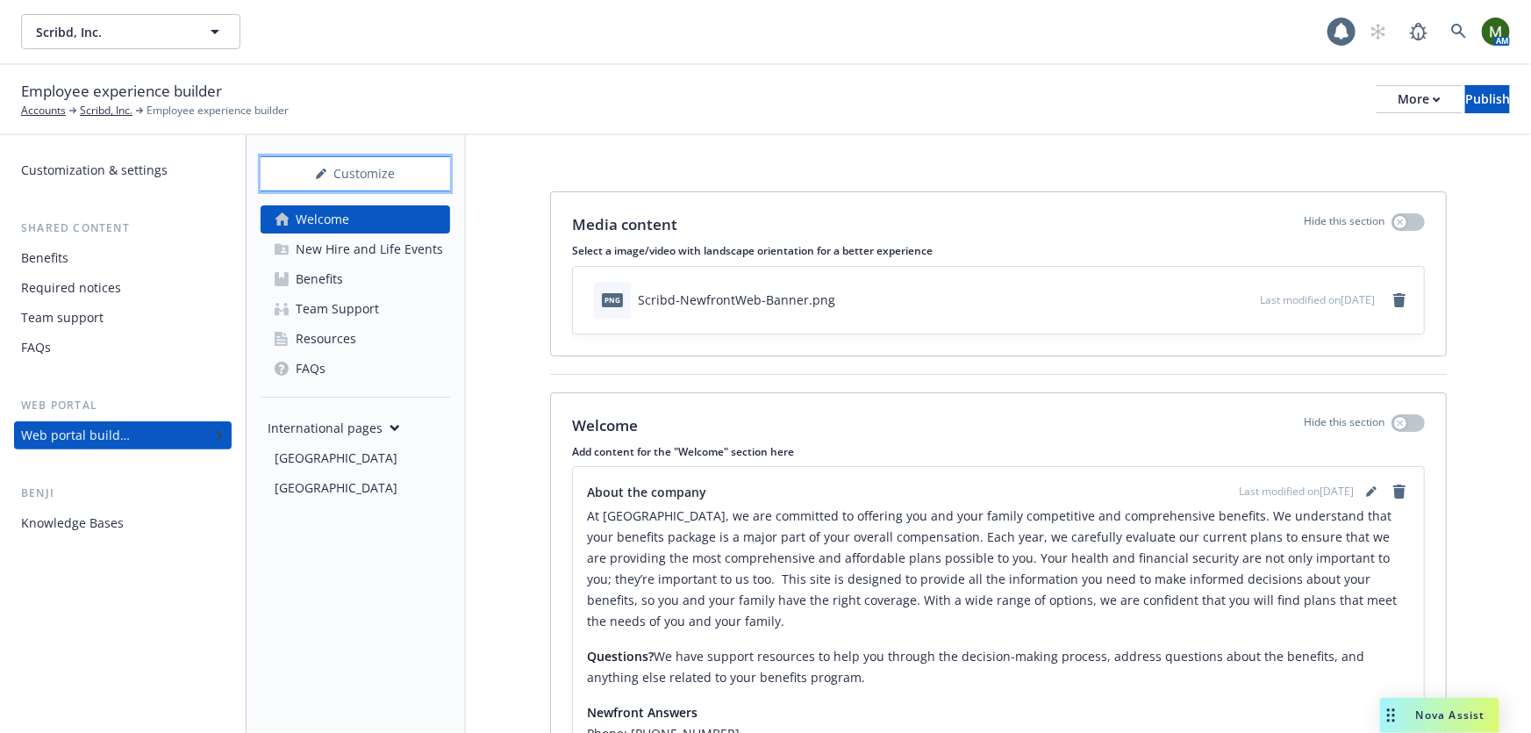
click at [385, 174] on div "Customize" at bounding box center [356, 173] width 190 height 33
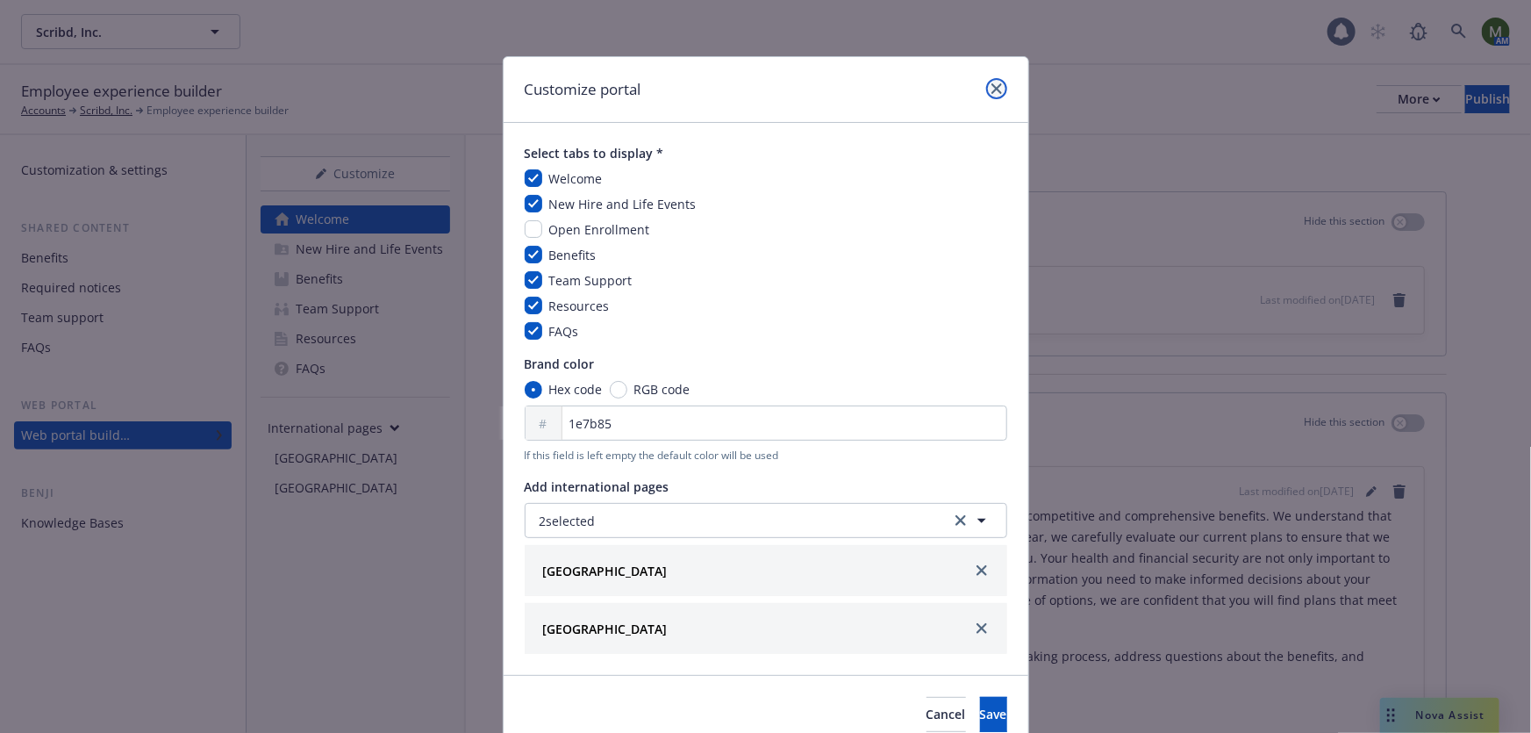
click at [993, 91] on icon "close" at bounding box center [996, 88] width 11 height 11
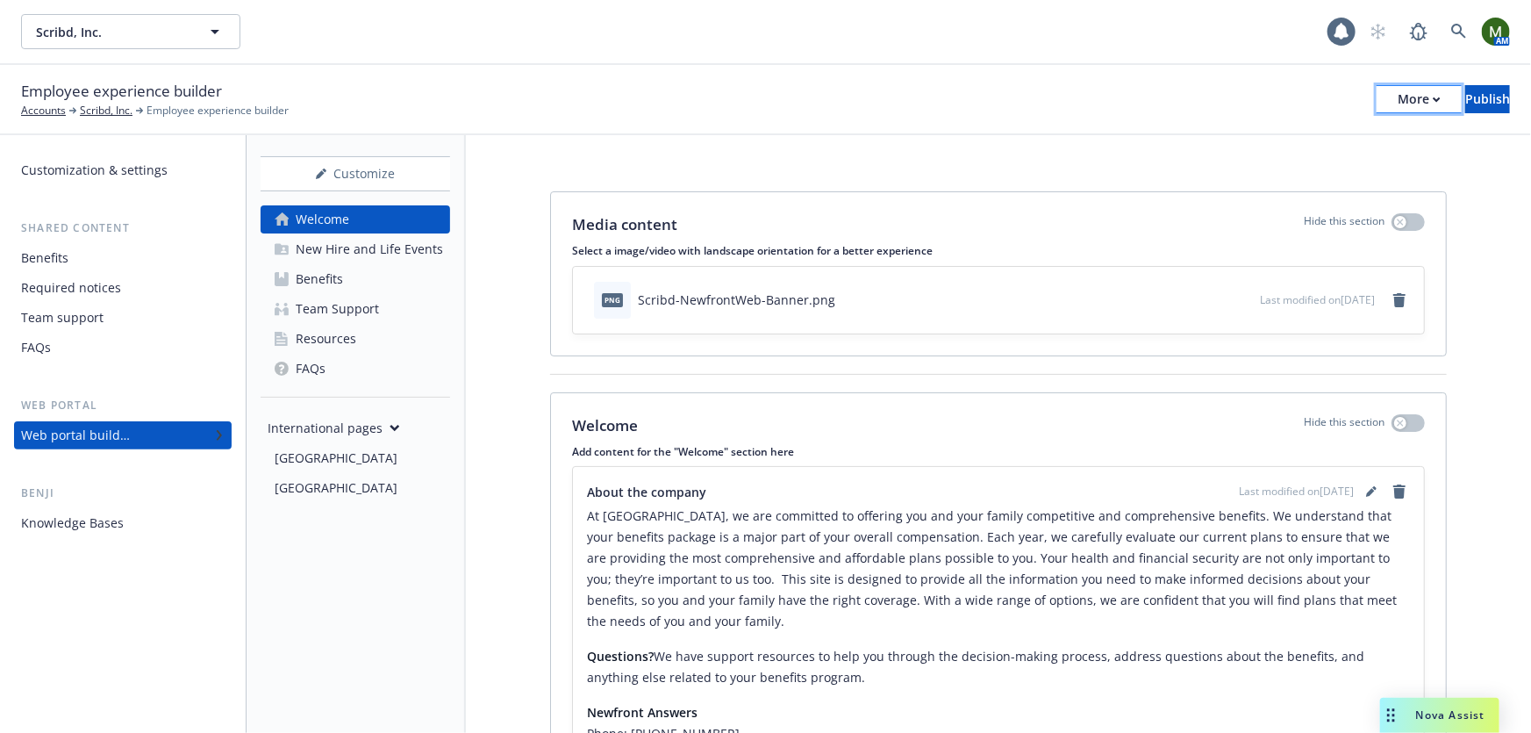
click at [1398, 104] on div "More" at bounding box center [1419, 99] width 43 height 26
click at [970, 75] on div "Employee experience builder Accounts Scribd, Inc. Employee experience builder M…" at bounding box center [765, 100] width 1531 height 70
click at [305, 442] on div "International pages" at bounding box center [359, 427] width 182 height 32
click at [318, 461] on div "Canada" at bounding box center [359, 458] width 168 height 28
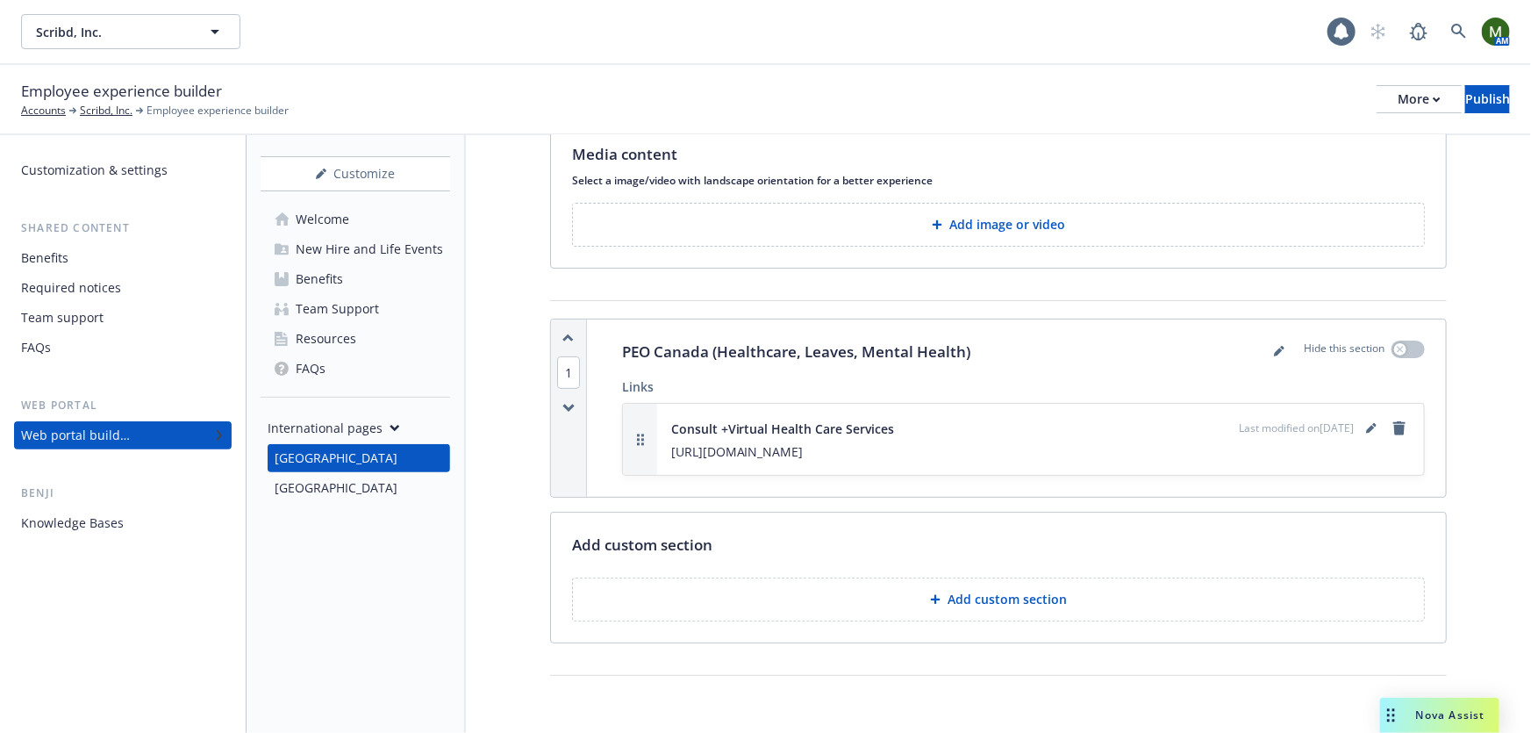
scroll to position [70, 0]
click at [973, 593] on p "Add custom section" at bounding box center [1007, 599] width 119 height 18
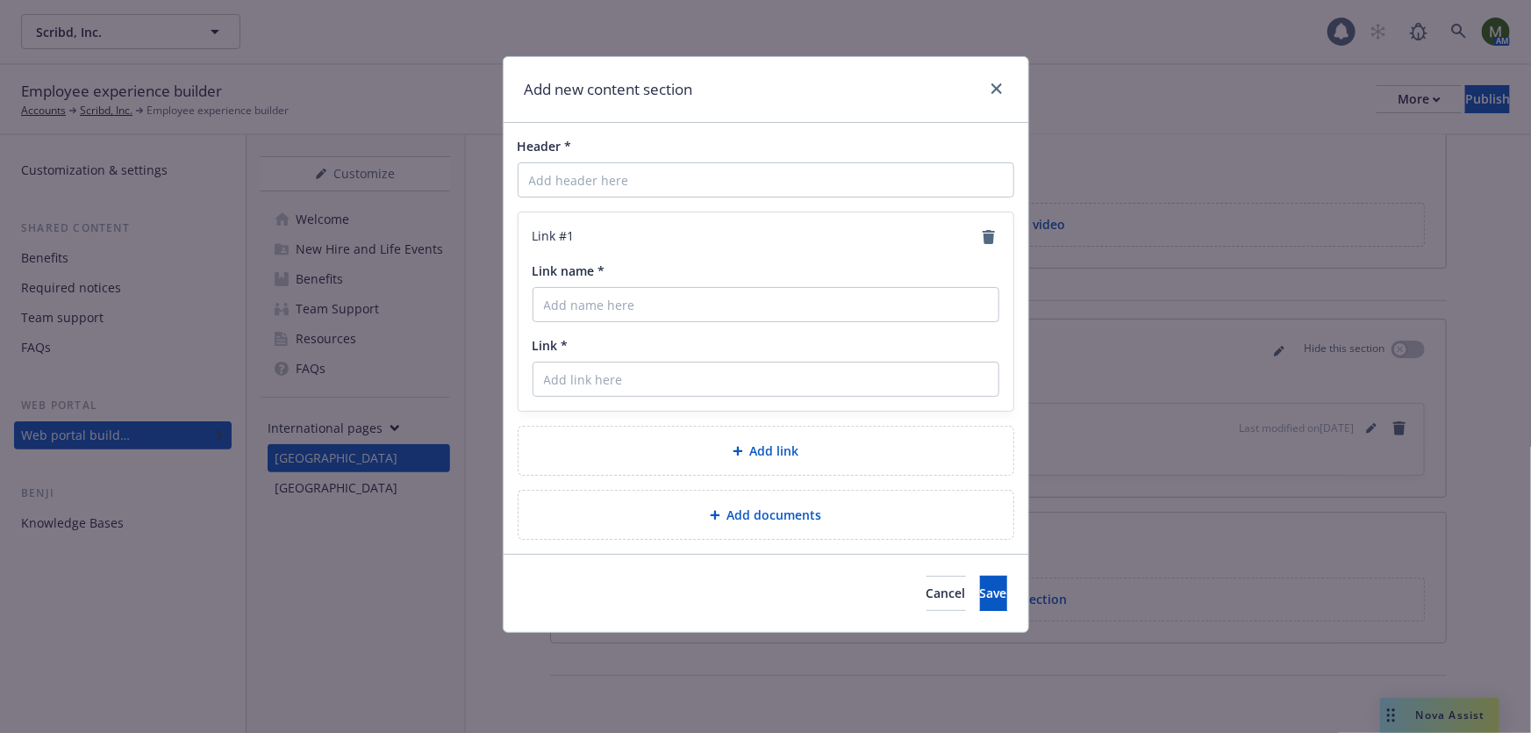
click at [776, 513] on span "Add documents" at bounding box center [774, 514] width 95 height 18
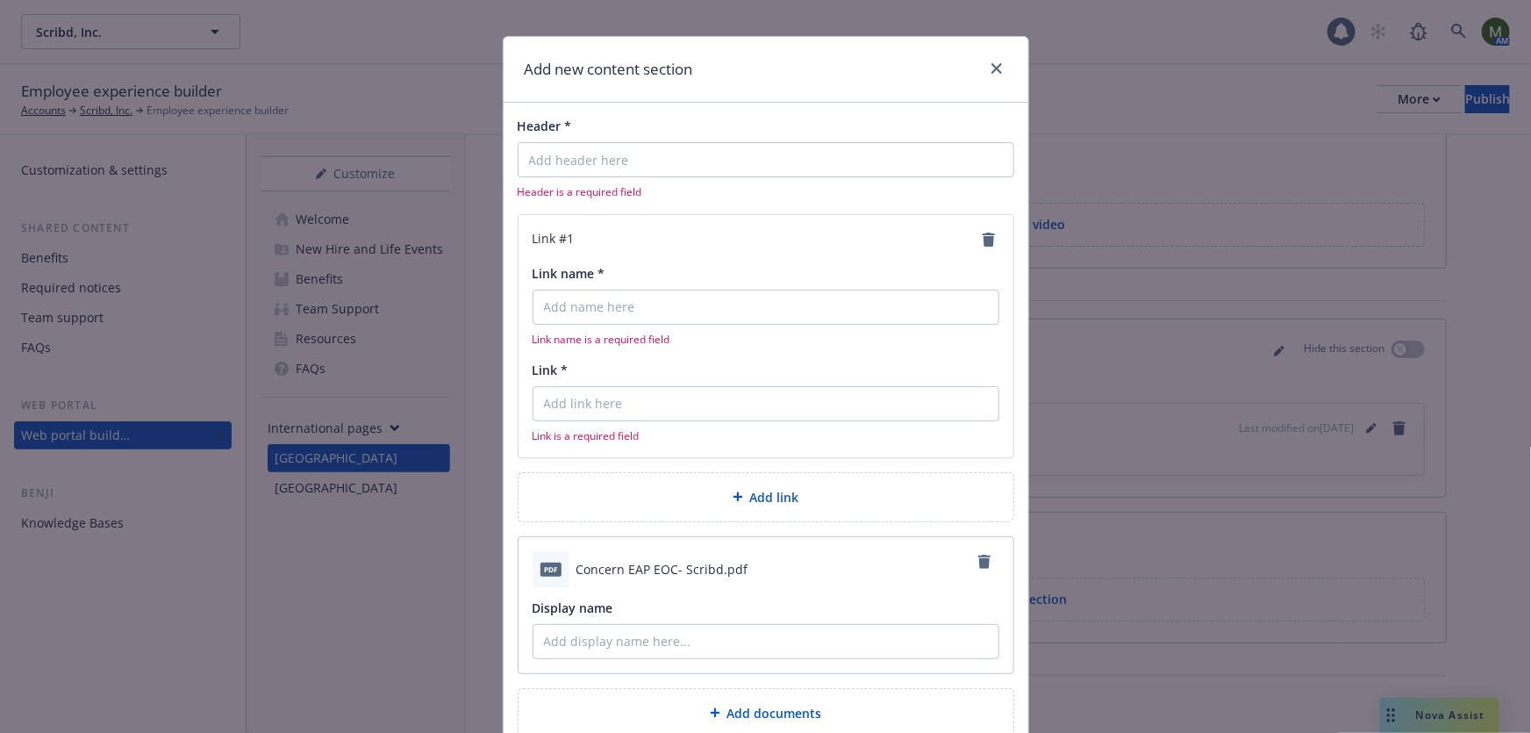
scroll to position [0, 0]
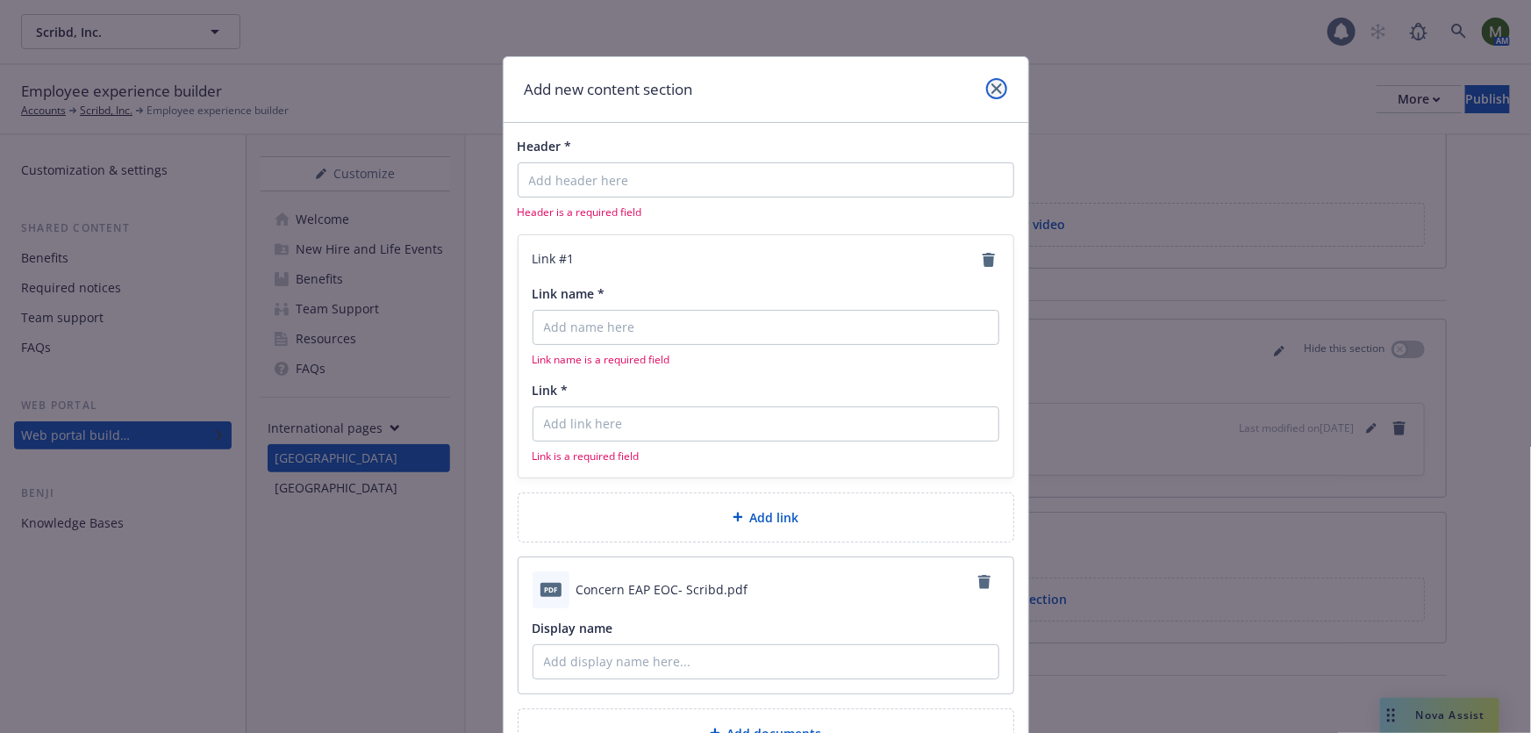
click at [986, 87] on link "close" at bounding box center [996, 88] width 21 height 21
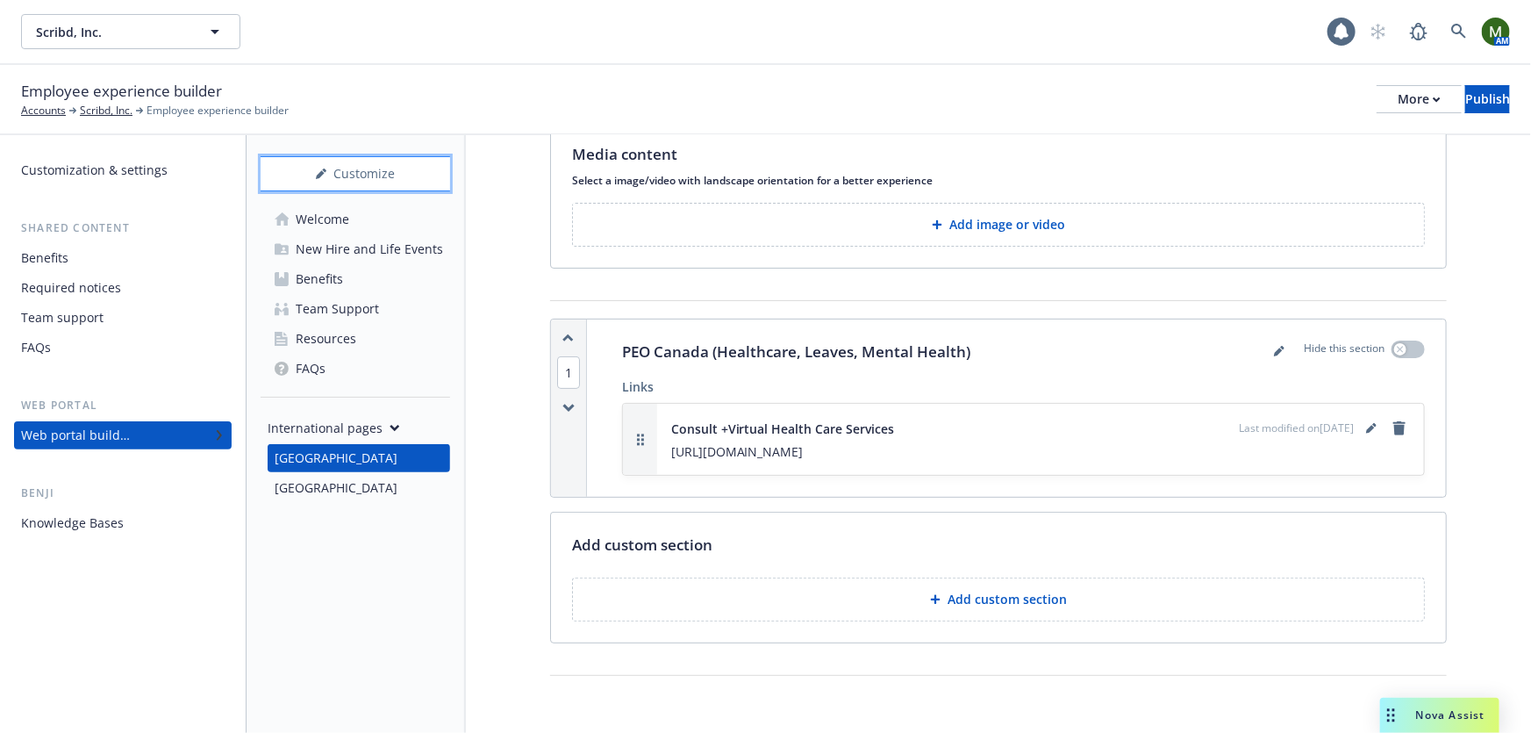
click at [358, 157] on div "Customize" at bounding box center [356, 173] width 190 height 33
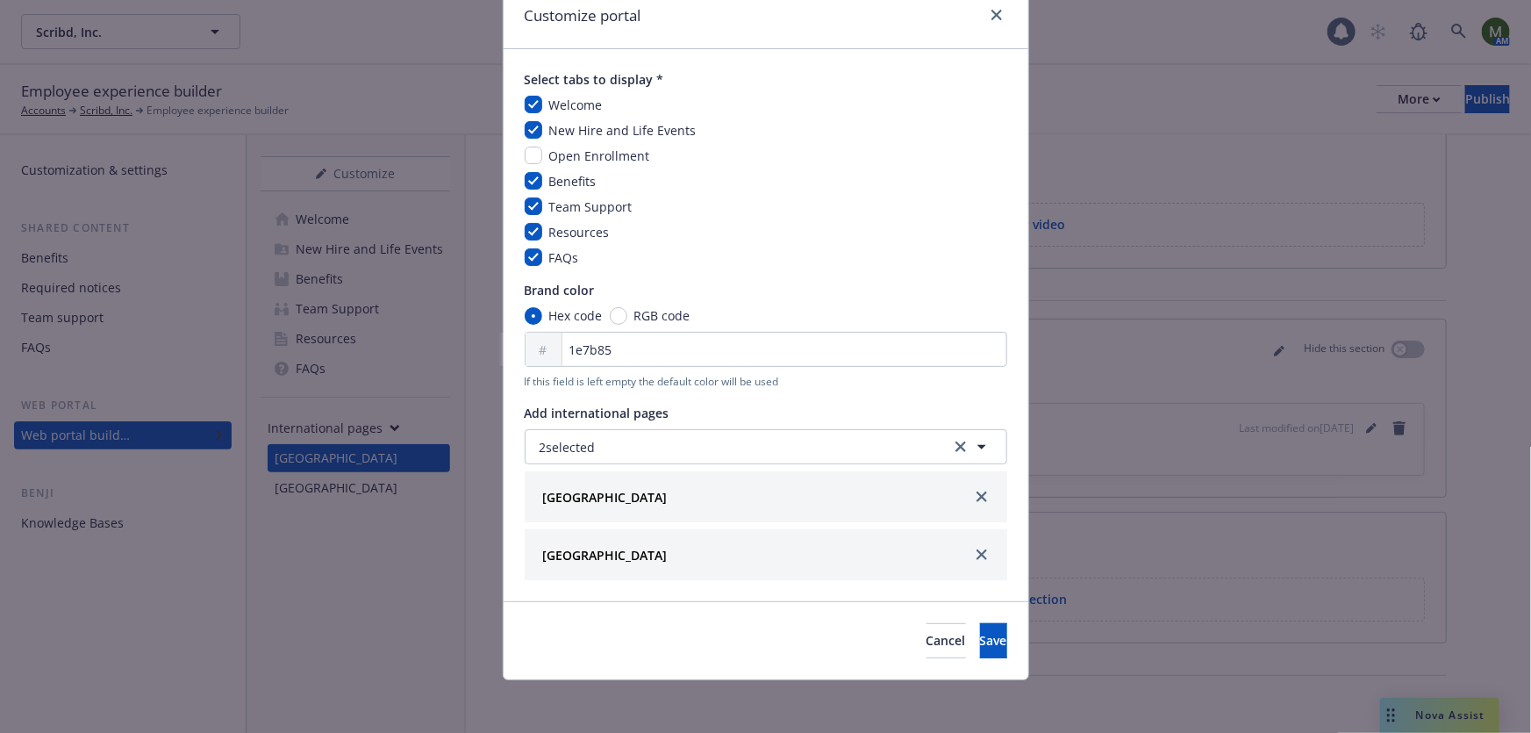
scroll to position [76, 0]
click at [655, 447] on button "2 selected" at bounding box center [766, 443] width 483 height 35
click at [568, 446] on span "2 selected" at bounding box center [568, 444] width 56 height 18
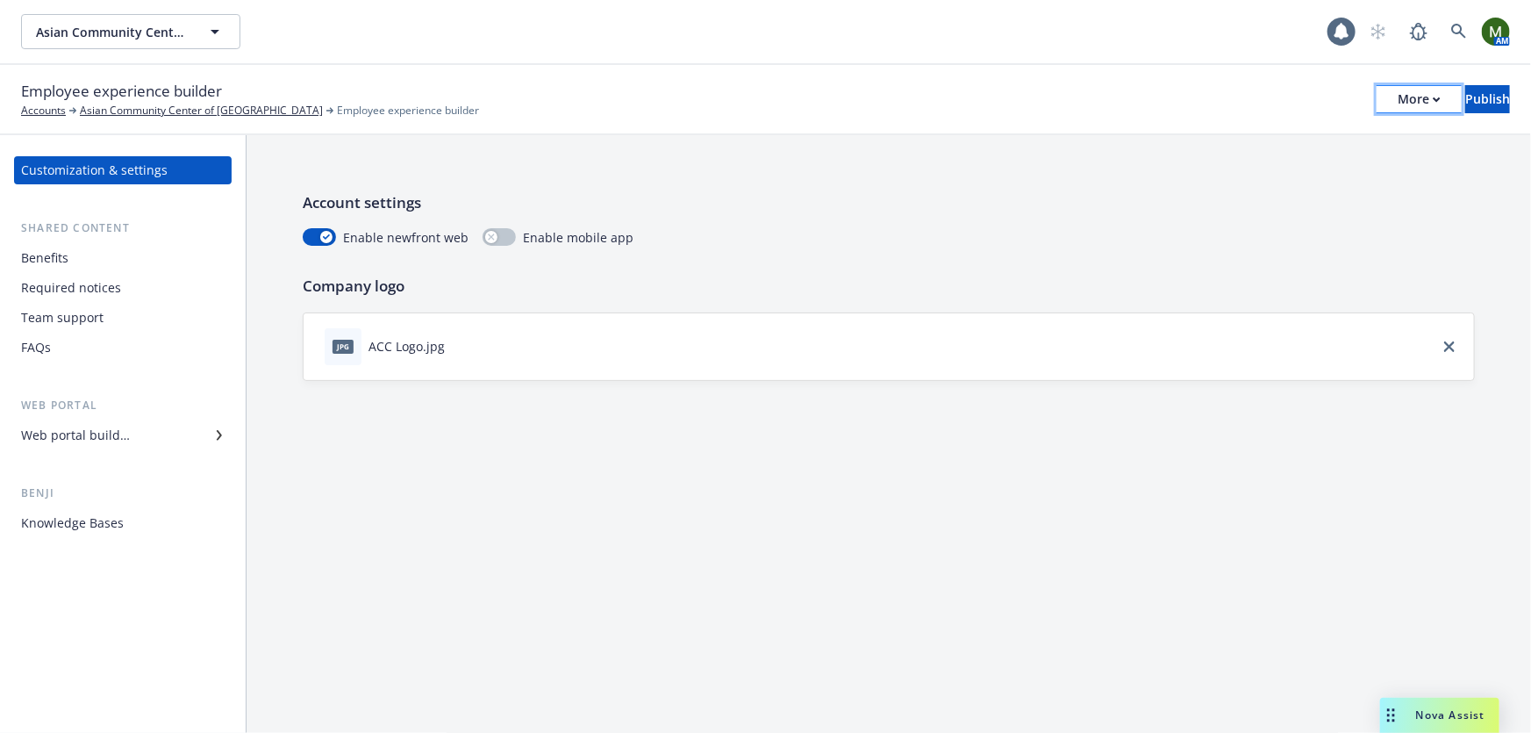
click at [1398, 104] on div "More" at bounding box center [1419, 99] width 43 height 26
click at [1091, 96] on div "Employee experience builder Accounts Asian Community Center of [GEOGRAPHIC_DATA…" at bounding box center [765, 99] width 1489 height 39
click at [1398, 102] on div "More" at bounding box center [1419, 99] width 43 height 26
drag, startPoint x: 1333, startPoint y: 136, endPoint x: 1123, endPoint y: 128, distance: 209.8
click at [1333, 137] on link "Copy preview link" at bounding box center [1275, 138] width 260 height 35
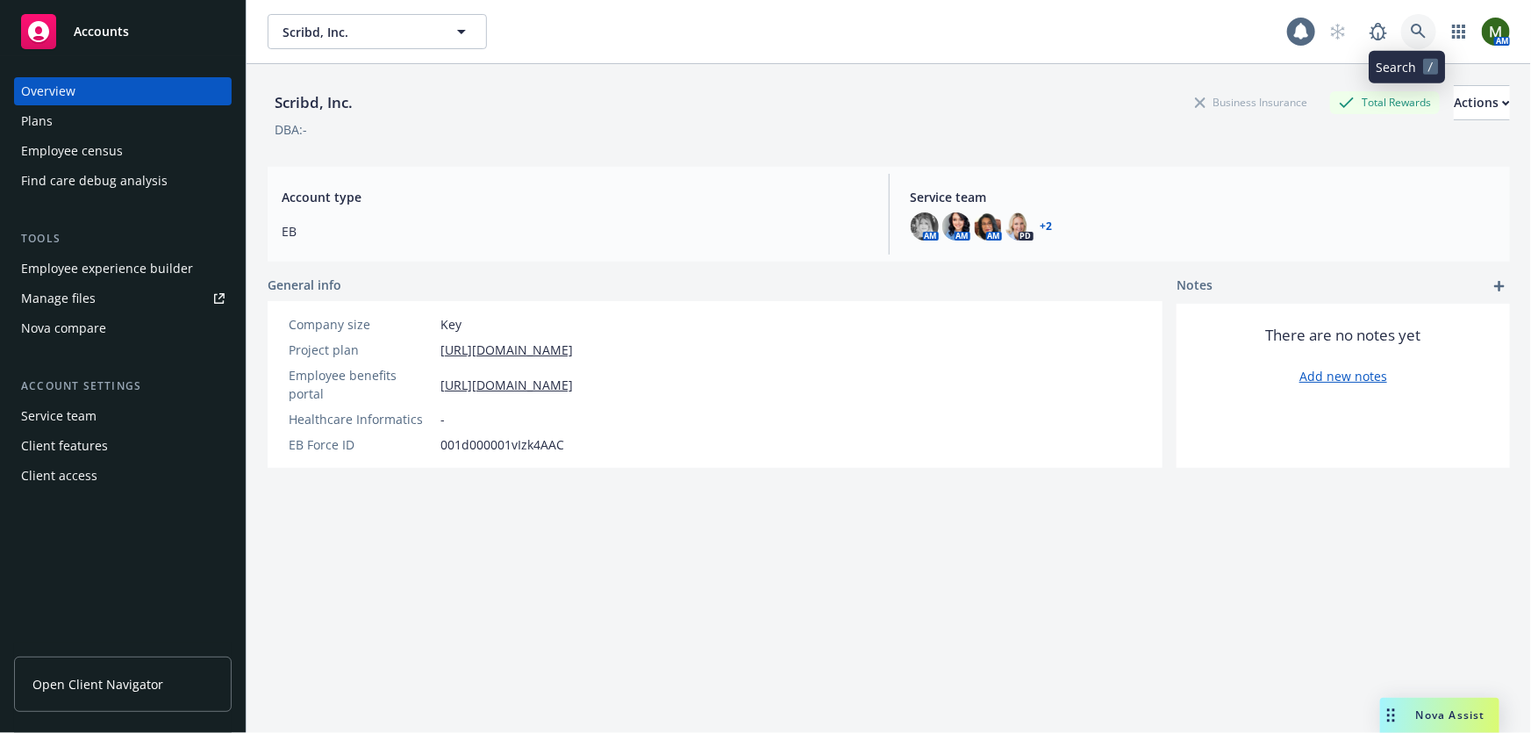
click at [1401, 39] on link at bounding box center [1418, 31] width 35 height 35
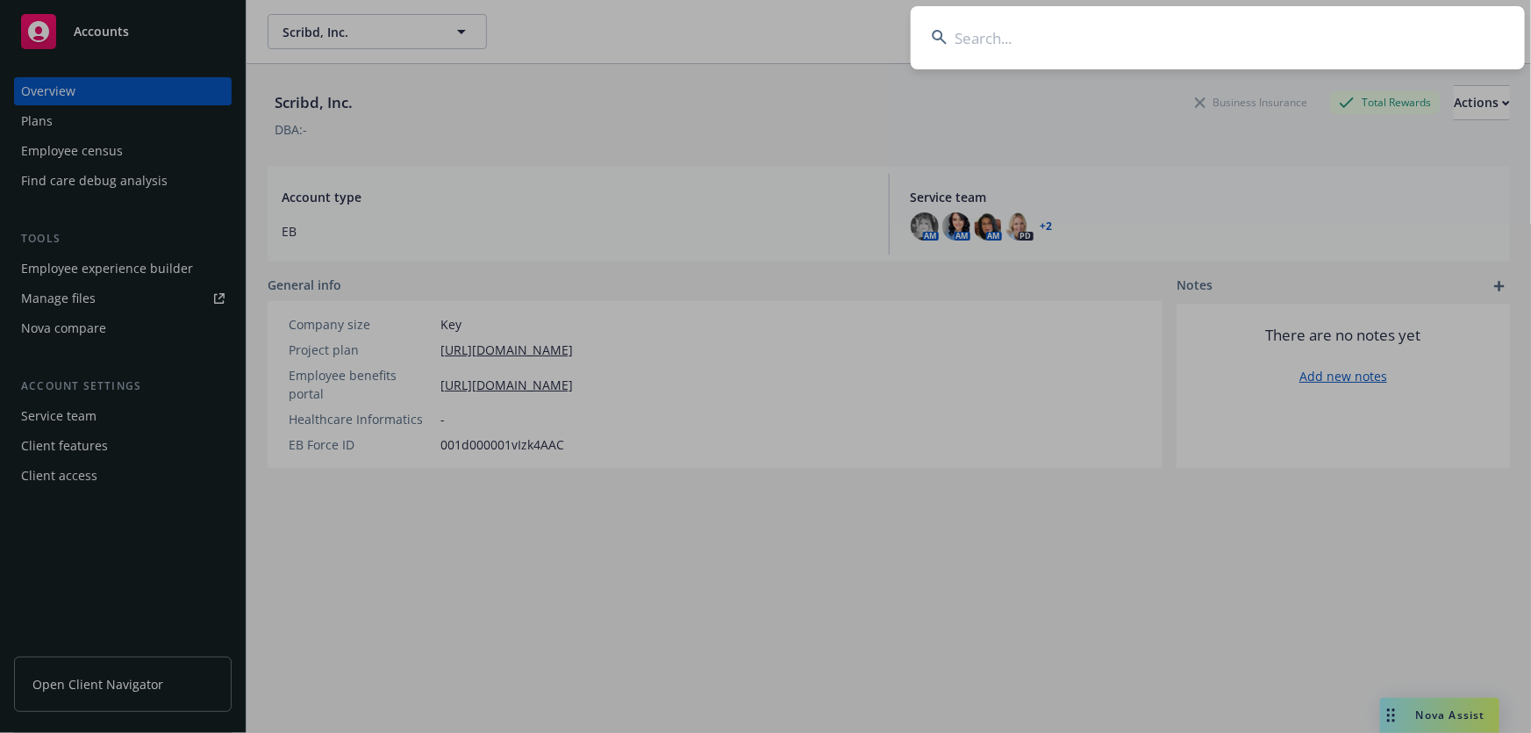
click at [1352, 40] on input at bounding box center [1218, 37] width 614 height 63
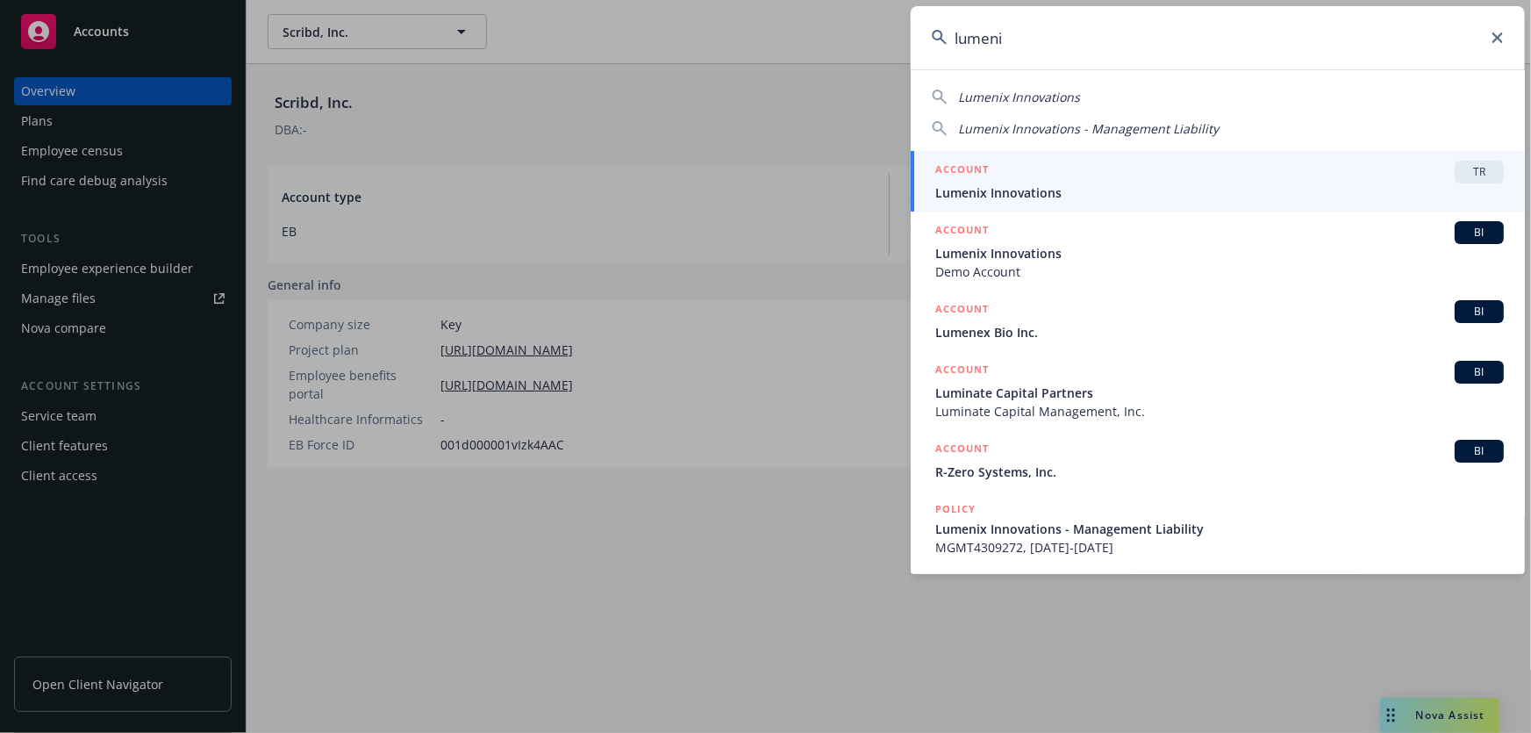
type input "lumeni"
click at [1157, 189] on span "Lumenix Innovations" at bounding box center [1219, 192] width 569 height 18
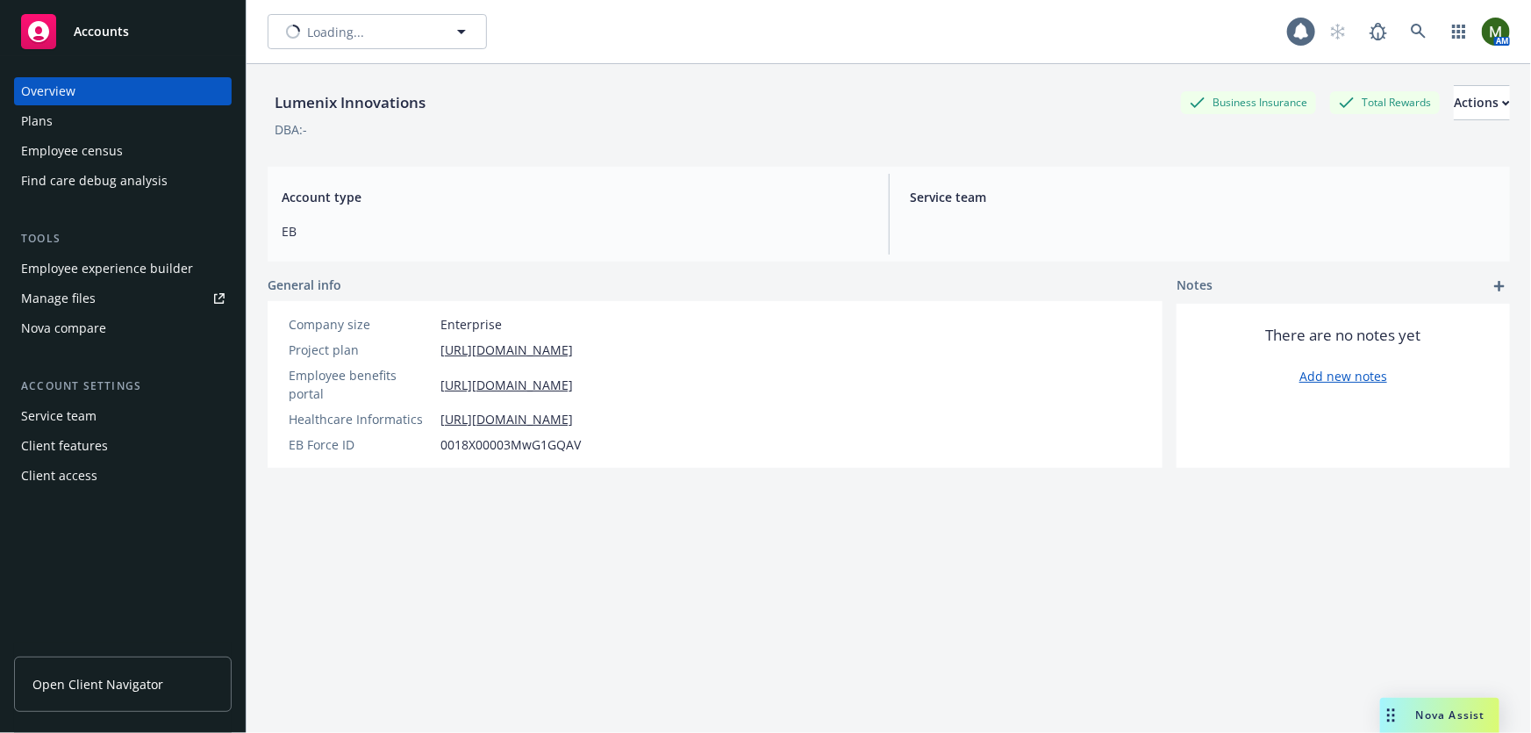
click at [154, 265] on div "Employee experience builder" at bounding box center [107, 268] width 172 height 28
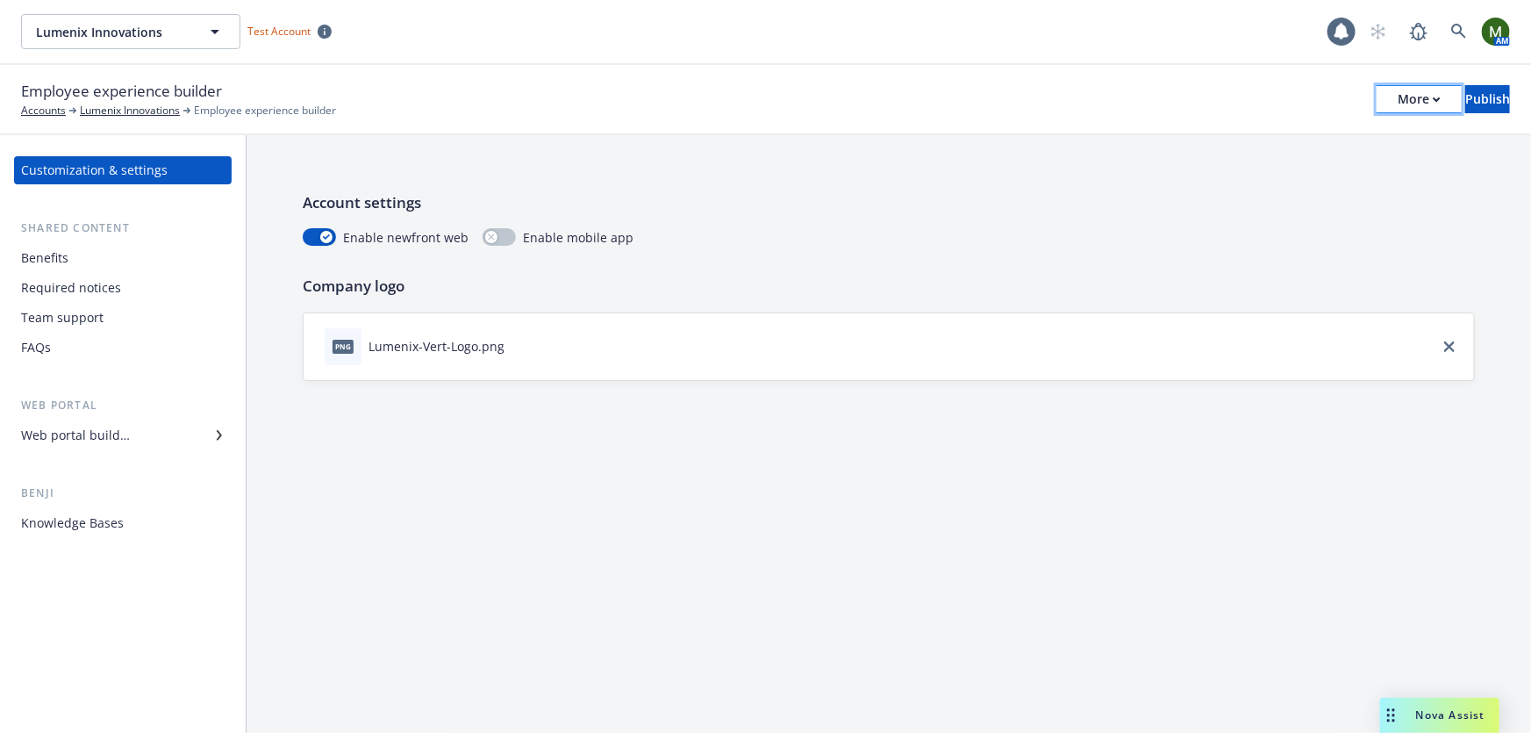
click at [1377, 94] on button "More" at bounding box center [1419, 99] width 85 height 28
click at [1309, 170] on link "Copy portal link" at bounding box center [1275, 173] width 260 height 35
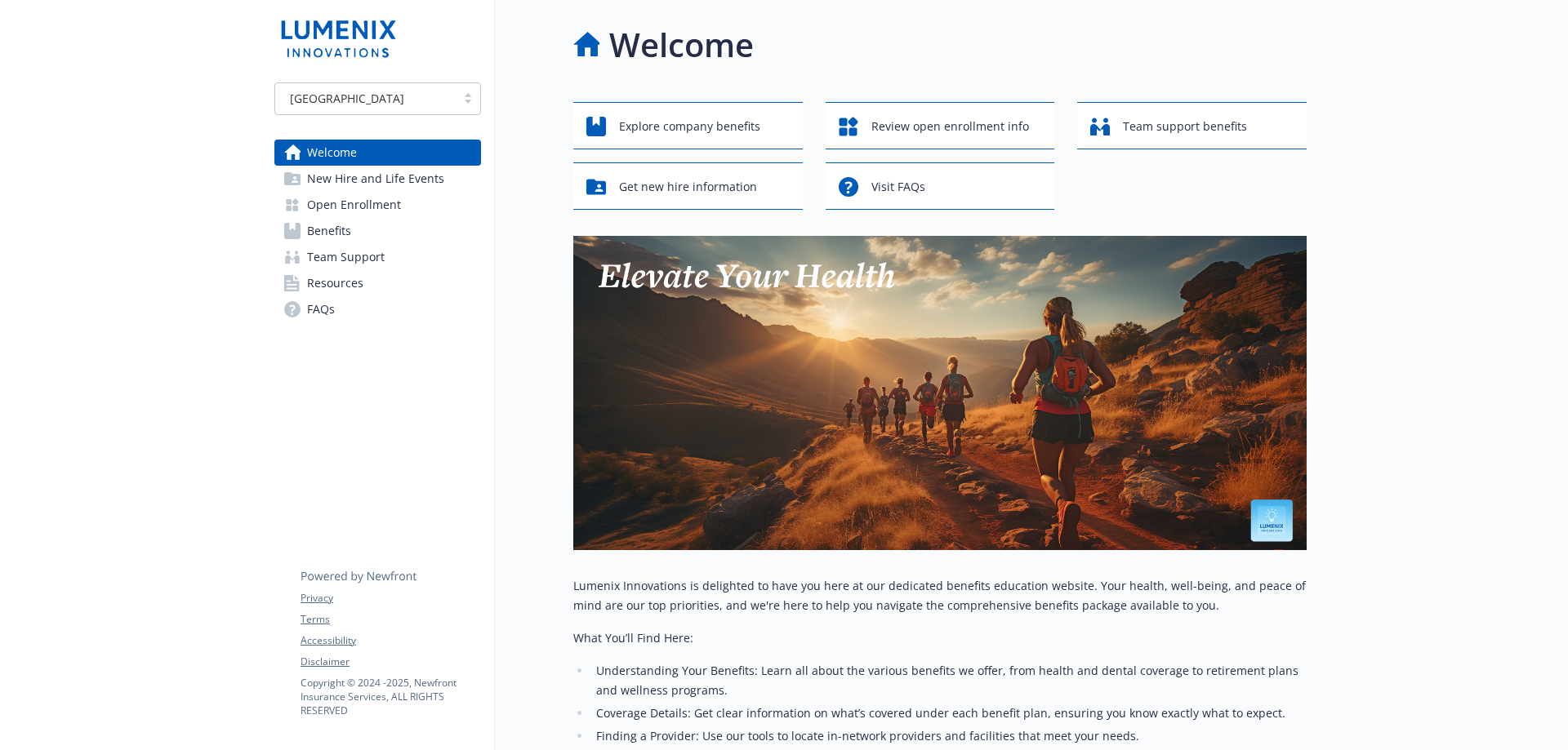
click at [374, 236] on link "Benefits" at bounding box center [378, 231] width 207 height 26
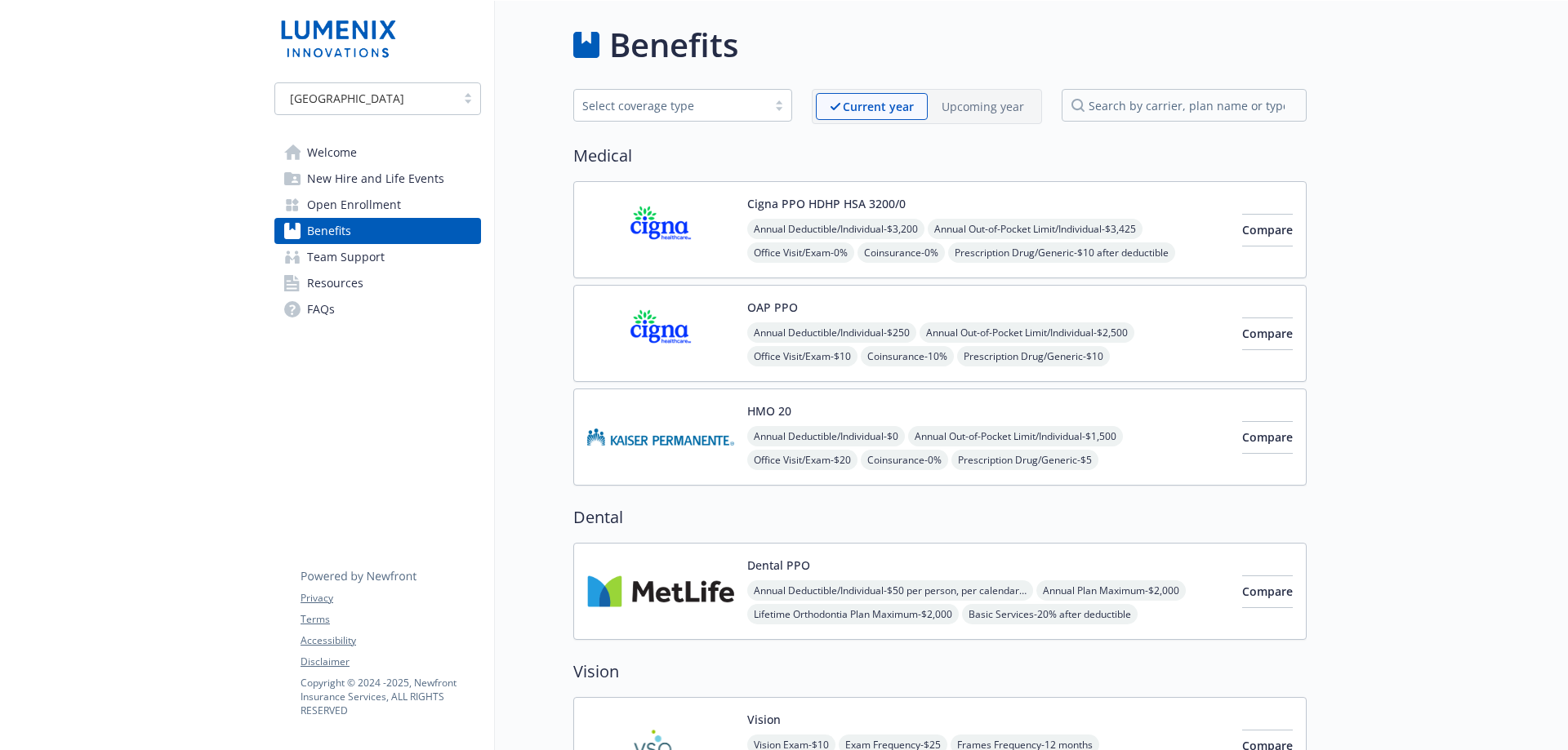
click at [380, 84] on div "[GEOGRAPHIC_DATA]" at bounding box center [366, 74] width 127 height 30
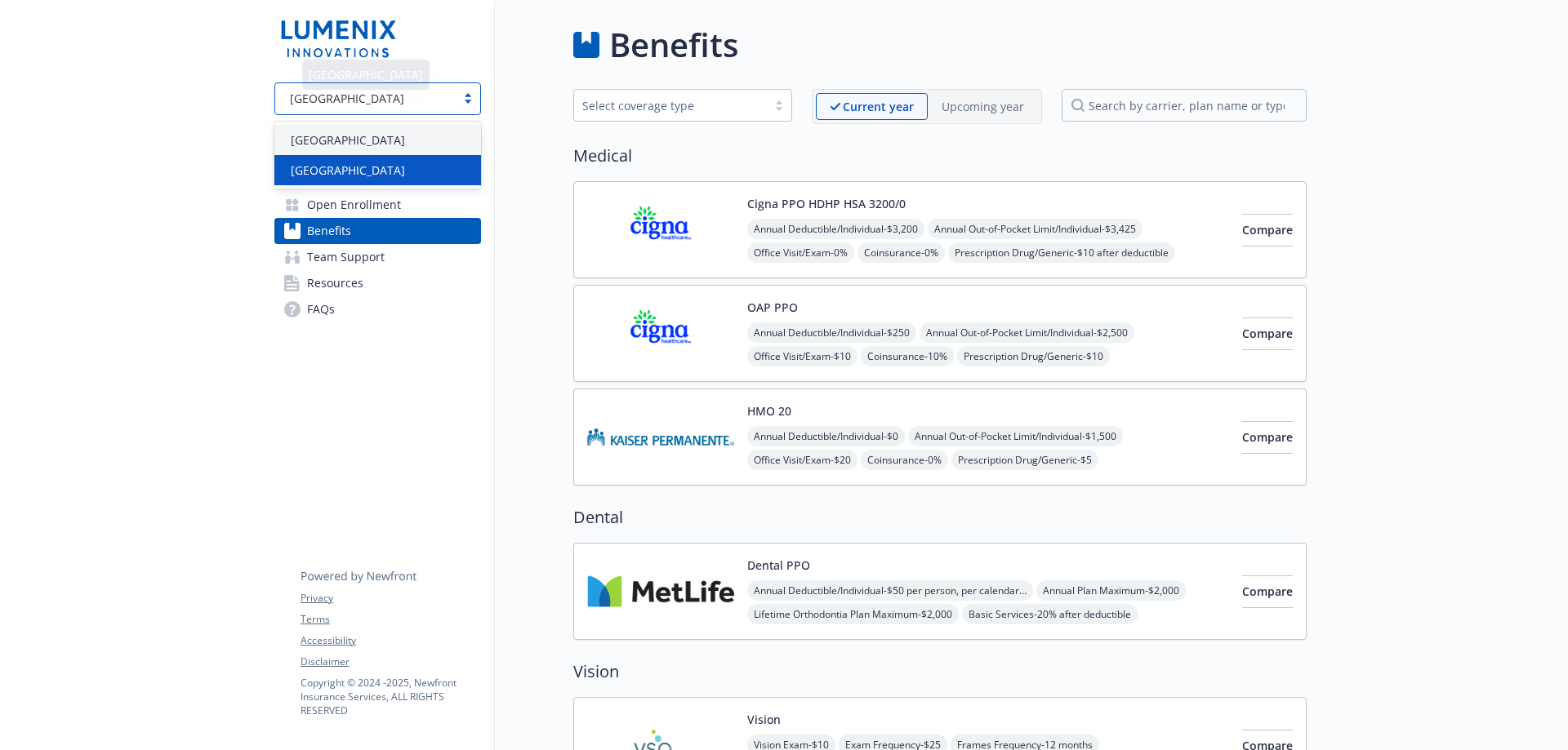
click at [355, 163] on div "[GEOGRAPHIC_DATA]" at bounding box center [377, 170] width 187 height 17
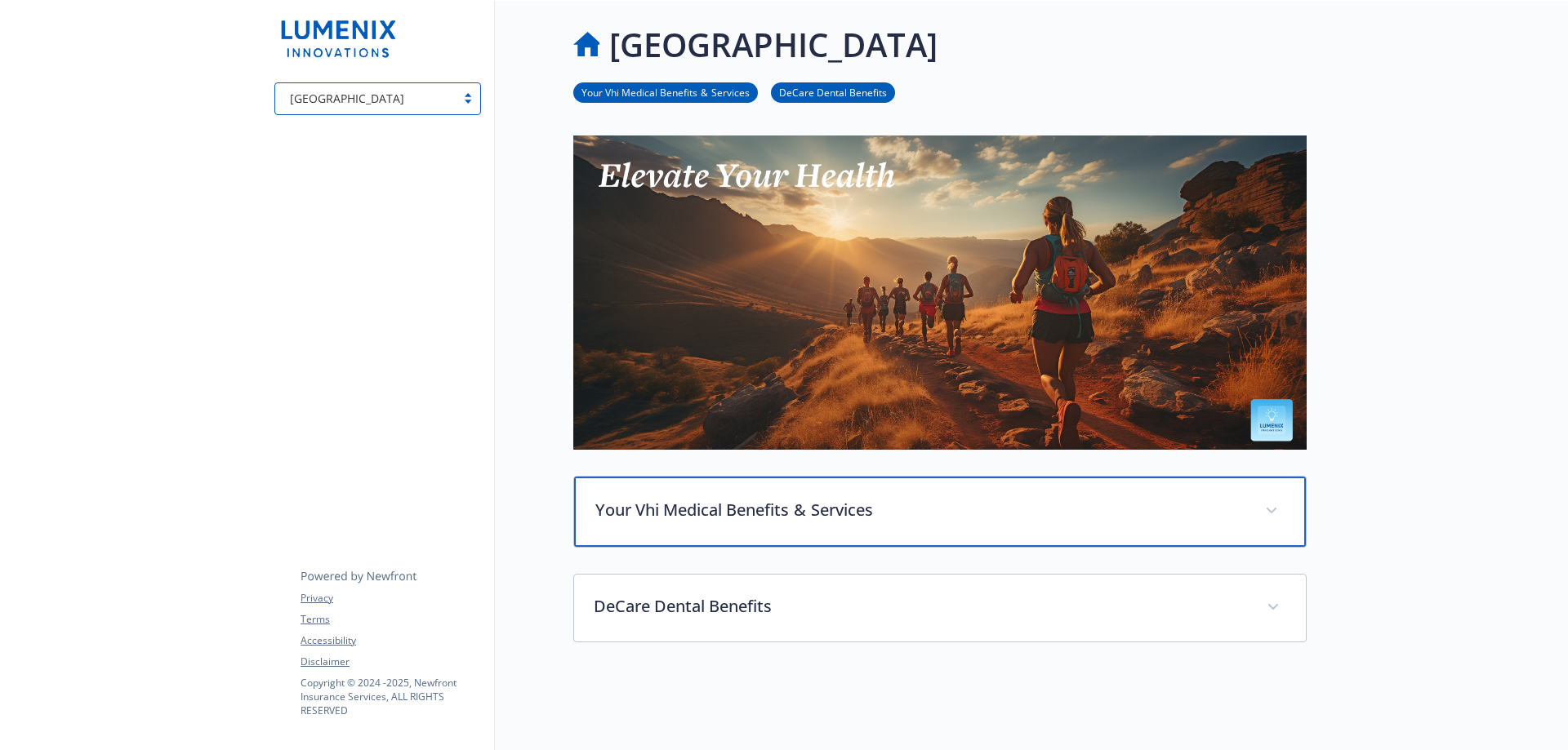
click at [729, 494] on div "Your Vhi Medical Benefits  &  Services" at bounding box center [940, 511] width 731 height 70
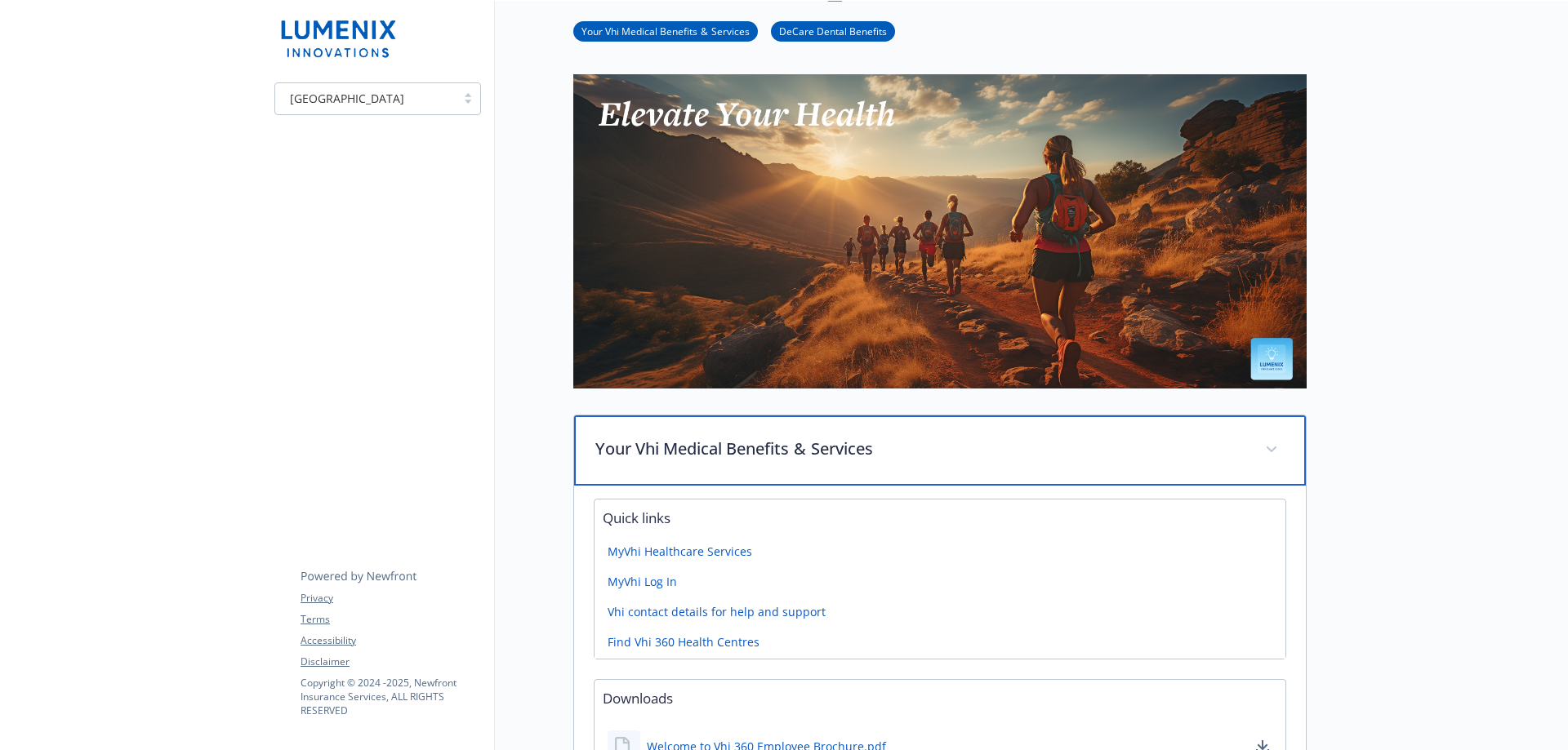
scroll to position [55, 0]
